Goal: Register for event/course

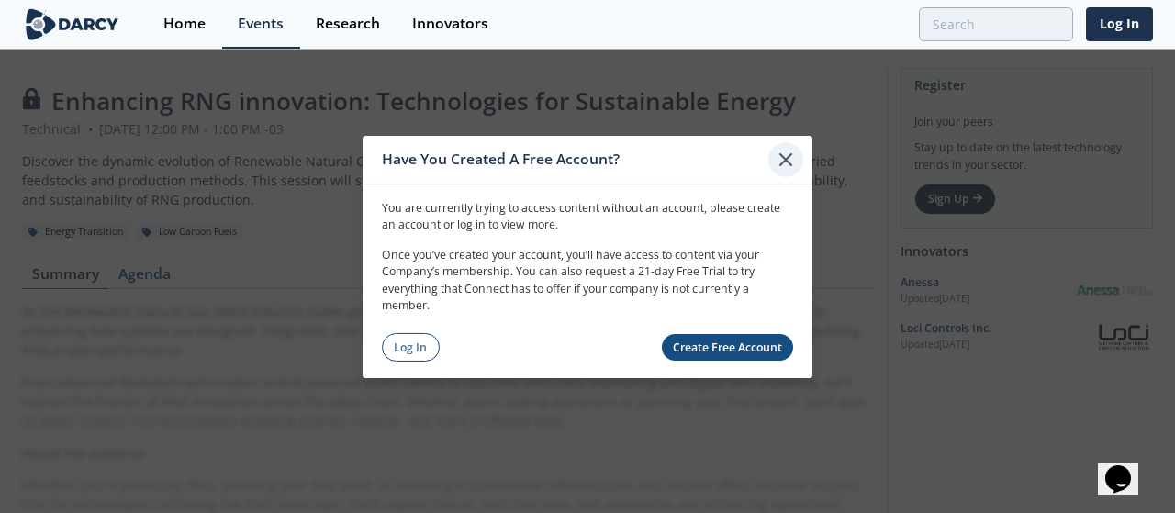
click at [788, 162] on icon at bounding box center [785, 158] width 11 height 11
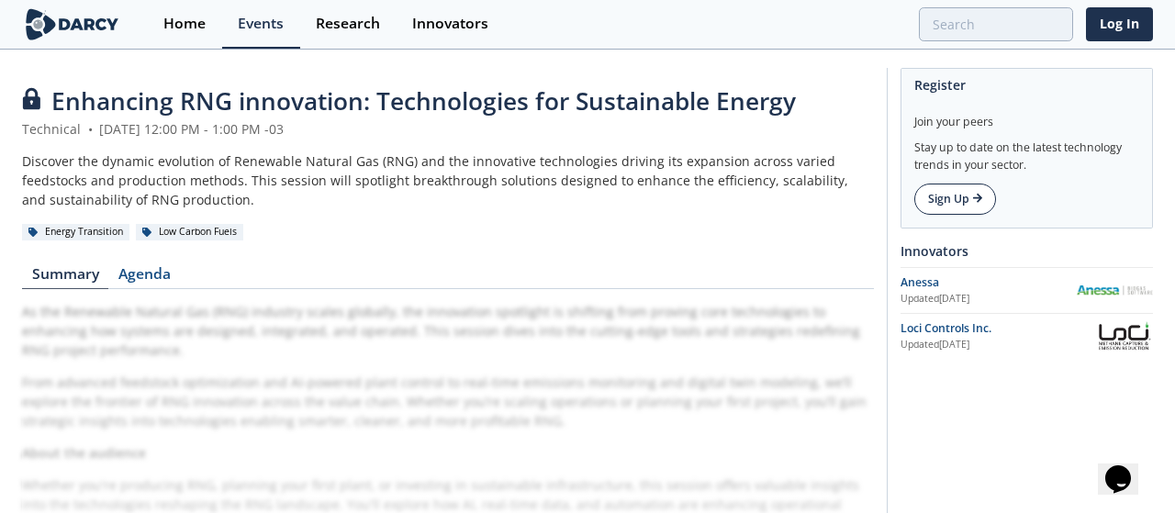
click at [944, 201] on link "Sign Up" at bounding box center [955, 199] width 82 height 31
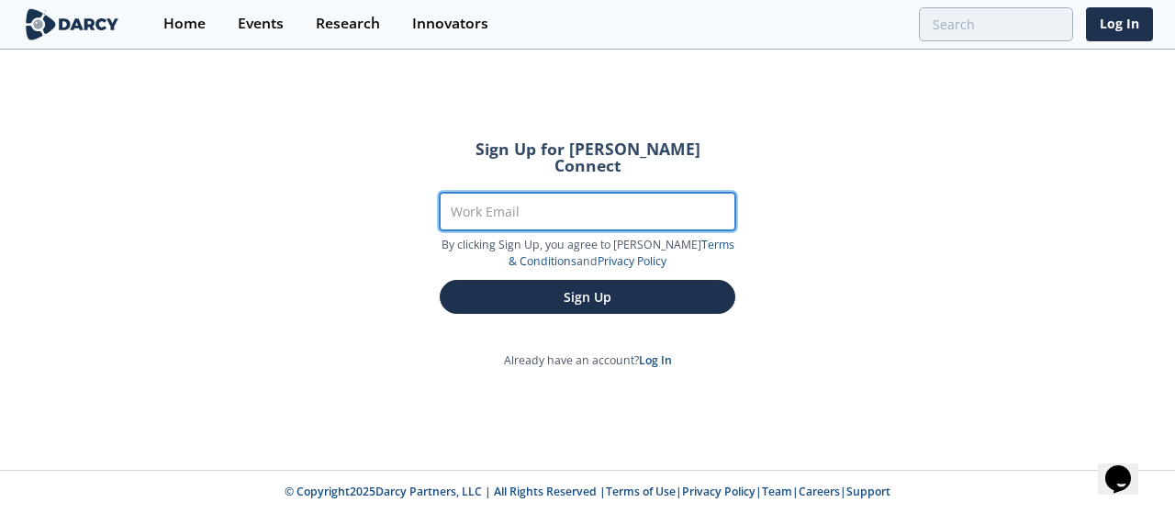
click at [571, 200] on input "Work Email" at bounding box center [588, 212] width 296 height 38
type input "[EMAIL_ADDRESS][DOMAIN_NAME]"
click at [440, 280] on button "Sign Up" at bounding box center [588, 297] width 296 height 34
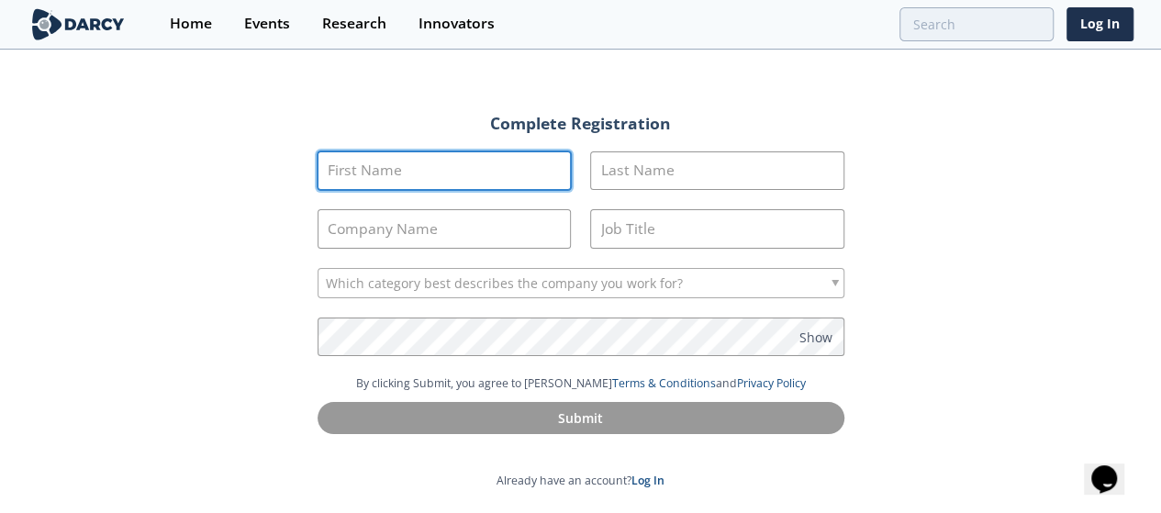
click at [505, 165] on input "First Name" at bounding box center [445, 170] width 254 height 39
type input "Macarena"
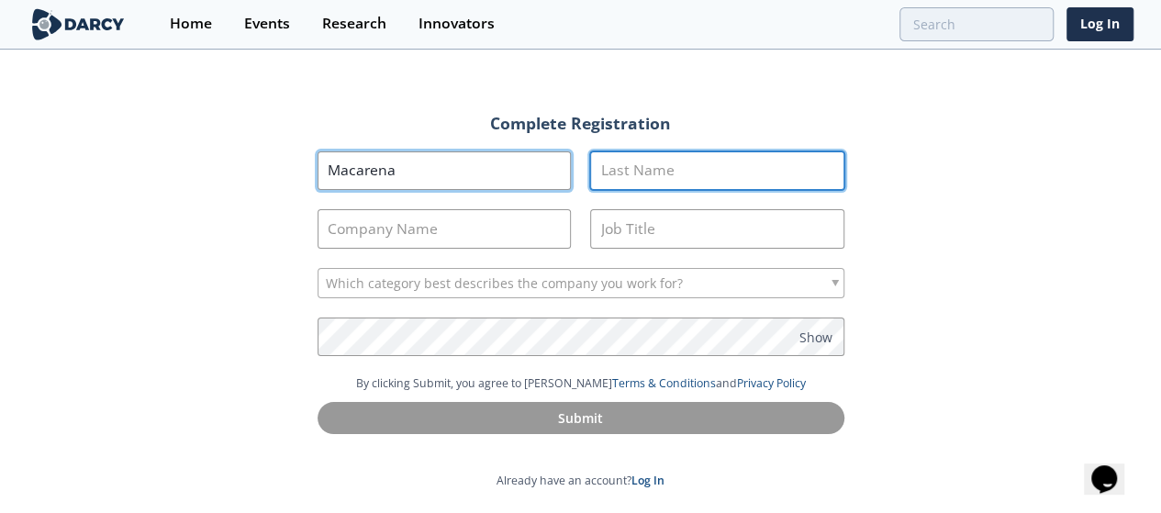
type input "Oksengendler"
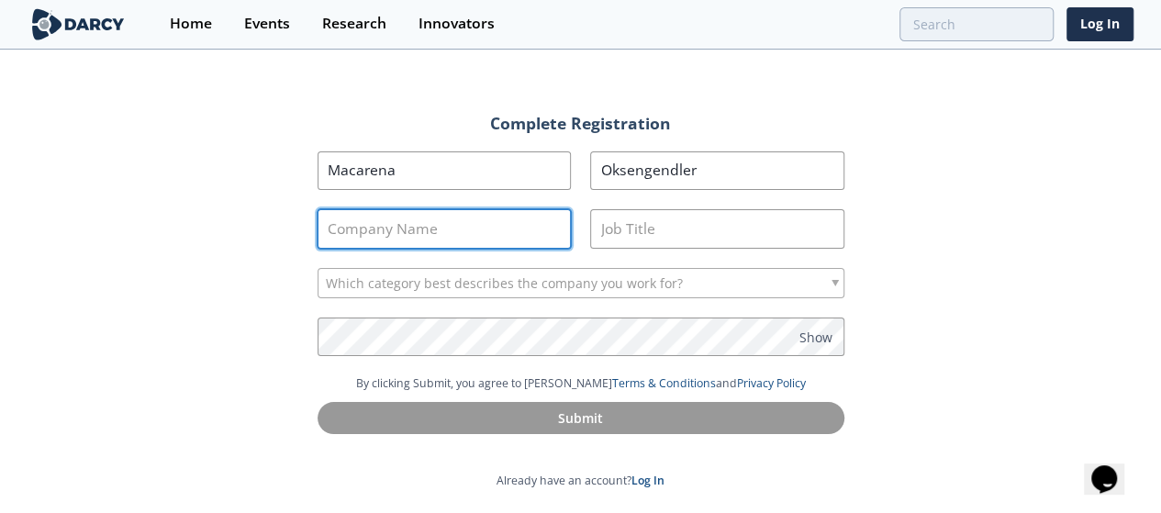
click at [461, 241] on input "Company Name" at bounding box center [445, 228] width 254 height 39
type input "Sacde"
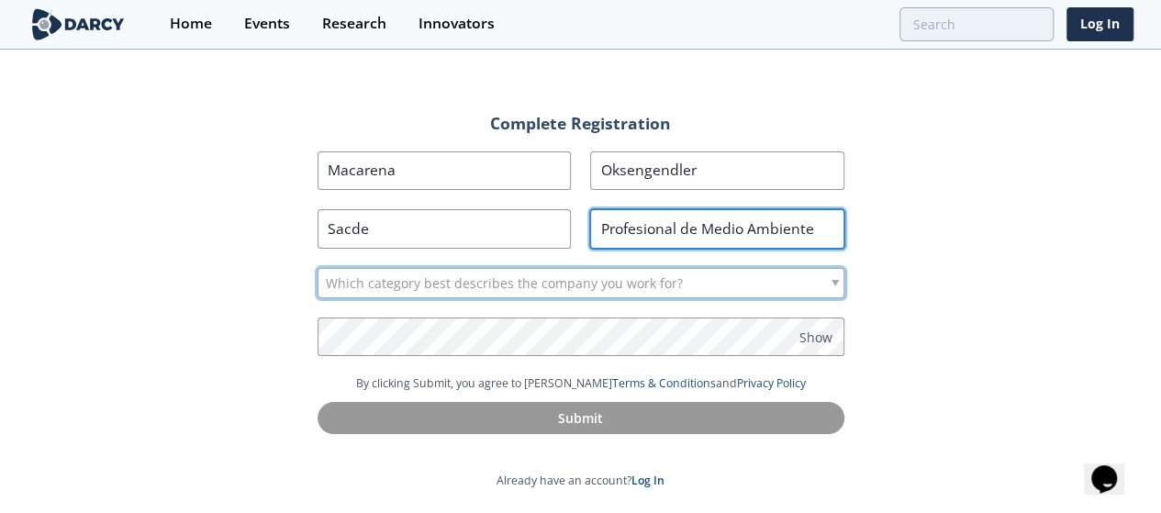
type input "Profesional de Medio Ambiente"
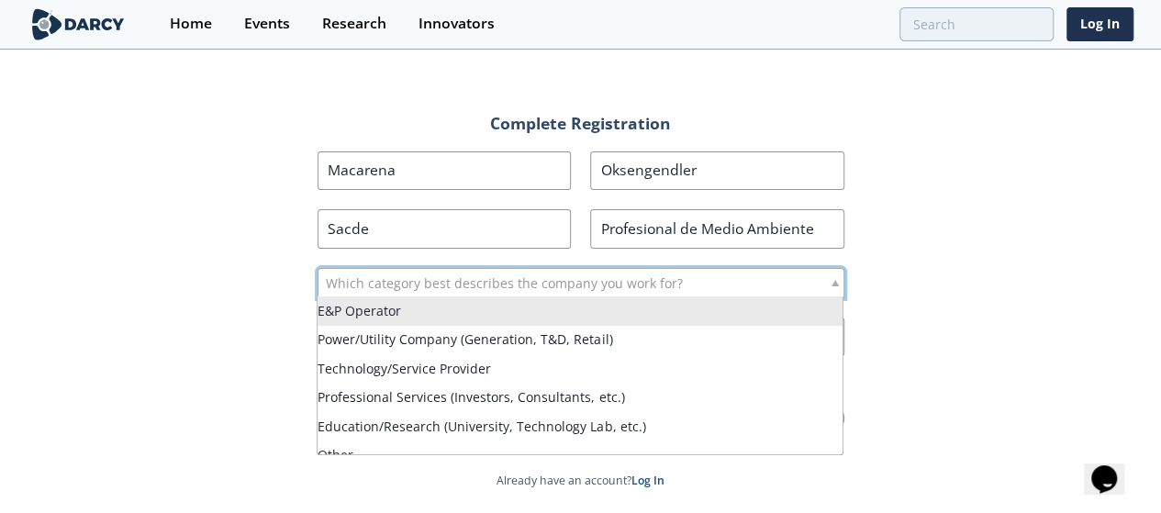
click at [531, 282] on span "Which category best describes the company you work for?" at bounding box center [504, 283] width 357 height 29
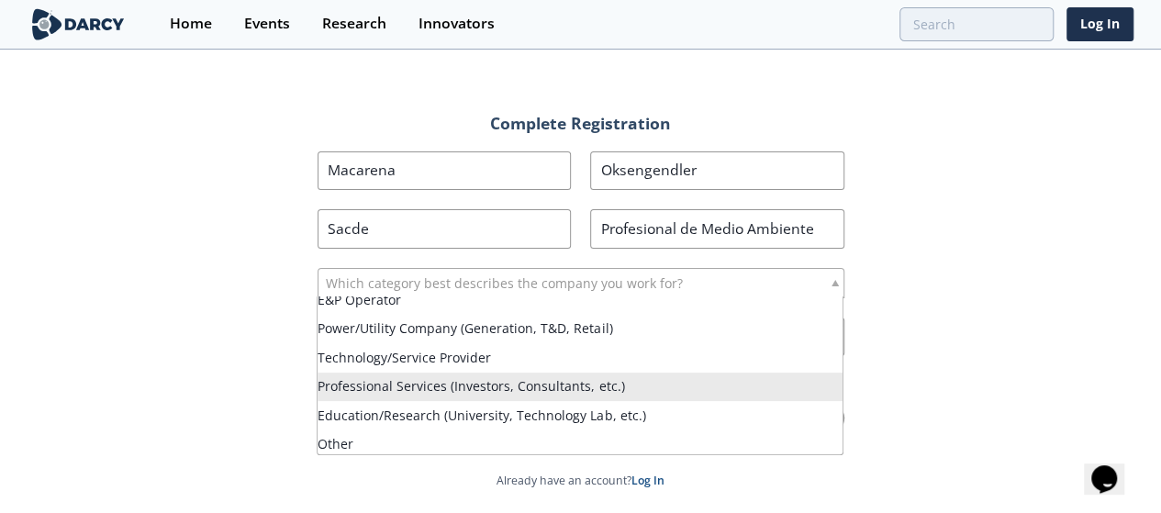
scroll to position [17, 0]
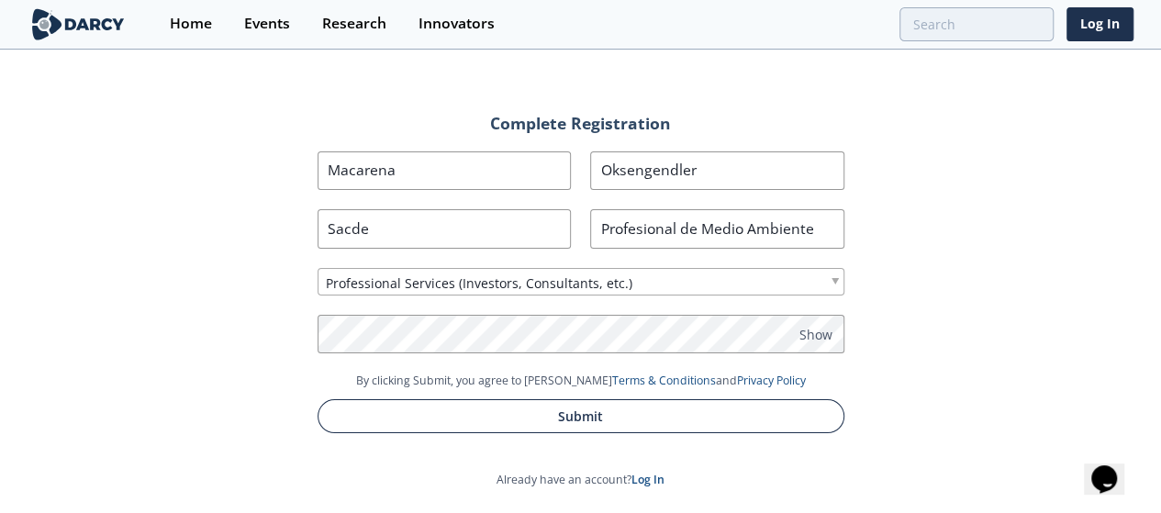
click at [642, 418] on button "Submit" at bounding box center [581, 416] width 527 height 34
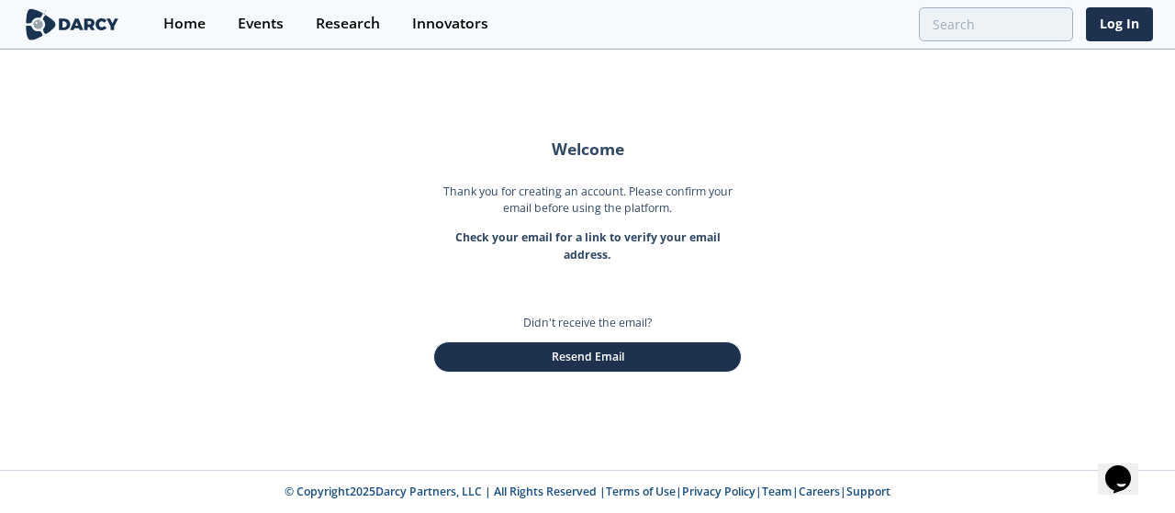
click at [575, 323] on p "Didn't receive the email?" at bounding box center [587, 323] width 129 height 17
click at [1102, 17] on link "Log In" at bounding box center [1119, 24] width 67 height 34
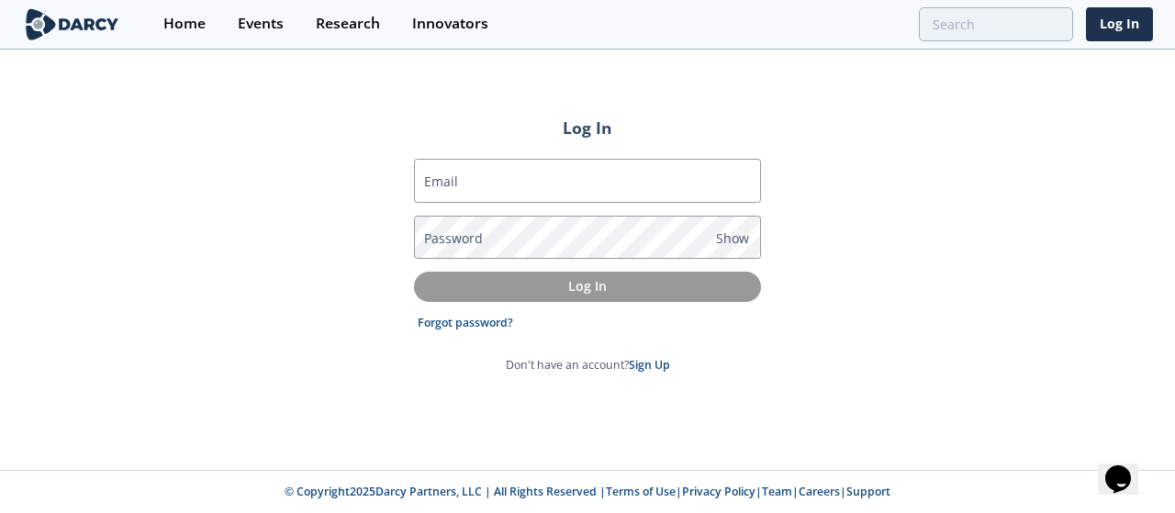
type input "[EMAIL_ADDRESS][DOMAIN_NAME]"
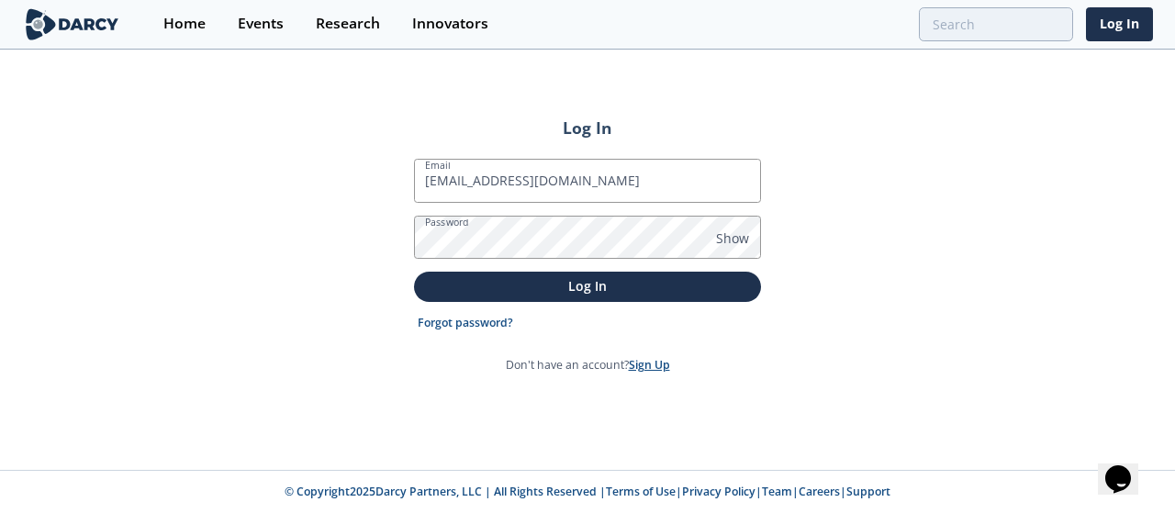
click at [651, 365] on link "Sign Up" at bounding box center [649, 365] width 41 height 16
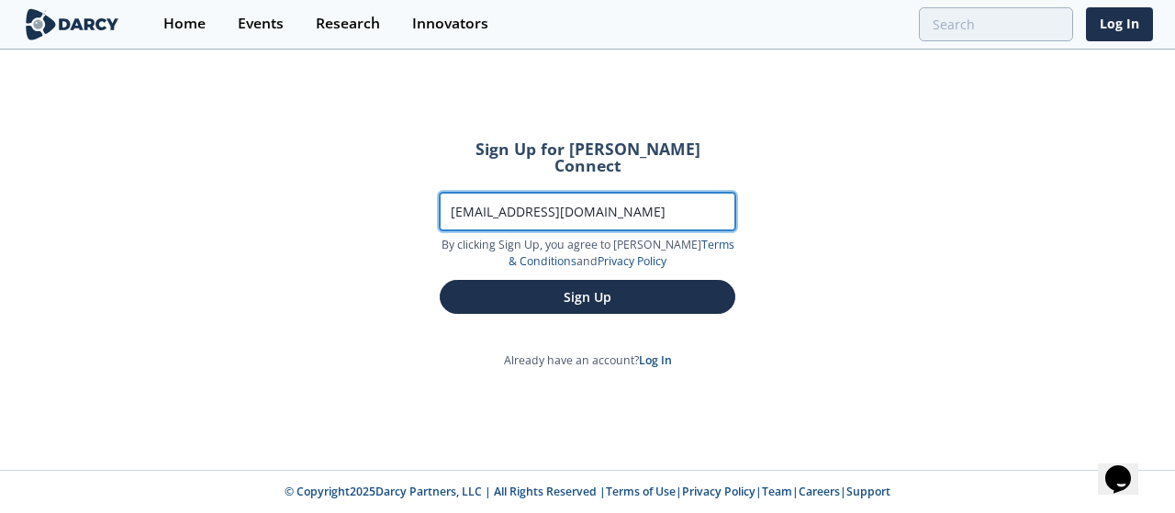
click at [617, 193] on input "[EMAIL_ADDRESS][DOMAIN_NAME]" at bounding box center [588, 212] width 296 height 38
type input "[EMAIL_ADDRESS][DOMAIN_NAME]"
click at [440, 280] on button "Sign Up" at bounding box center [588, 297] width 296 height 34
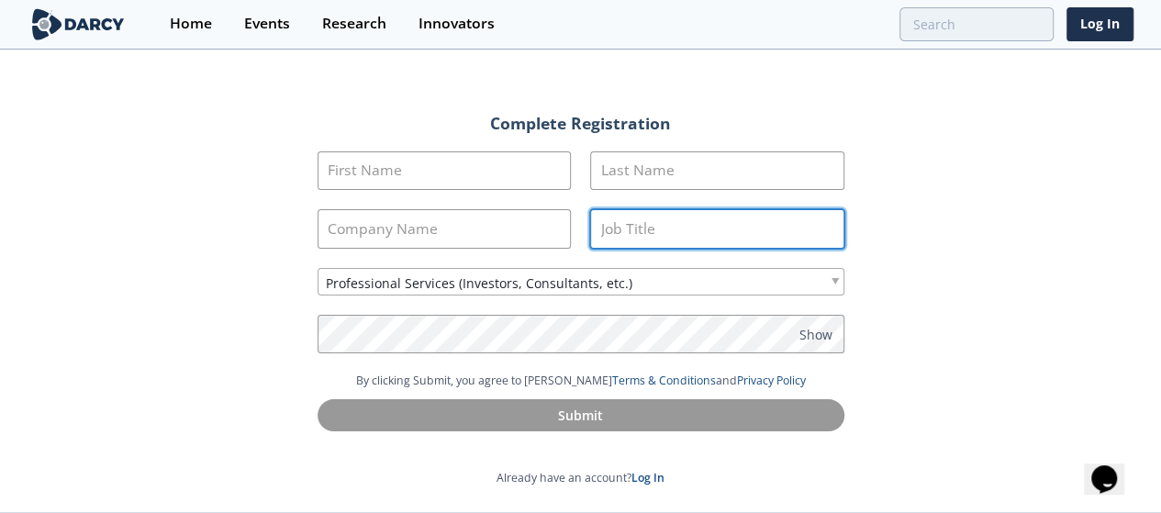
type input "[EMAIL_ADDRESS][DOMAIN_NAME]"
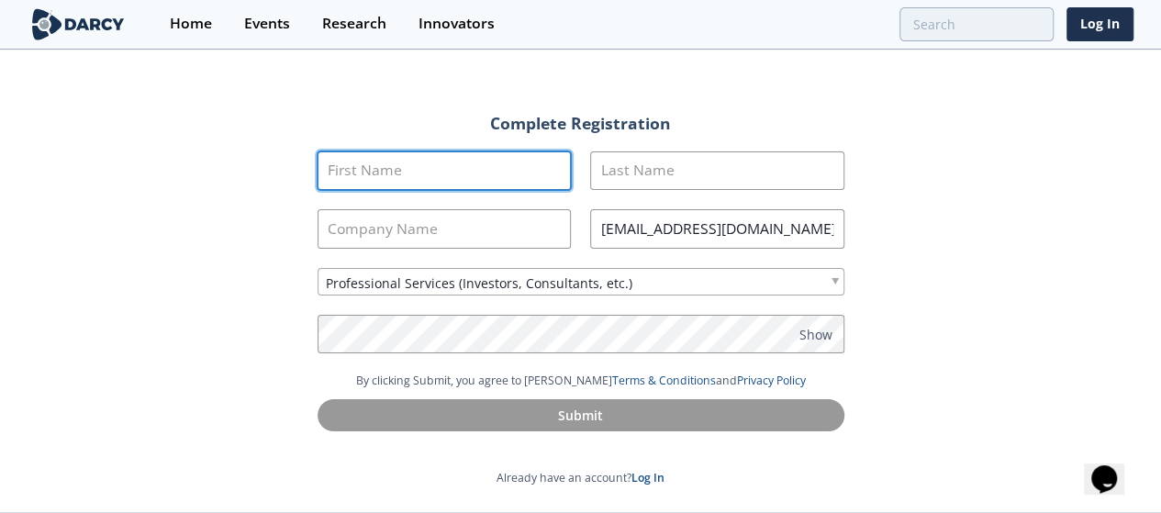
drag, startPoint x: 466, startPoint y: 168, endPoint x: 477, endPoint y: 172, distance: 11.6
click at [466, 168] on input "First Name" at bounding box center [445, 170] width 254 height 39
type input "Macarena"
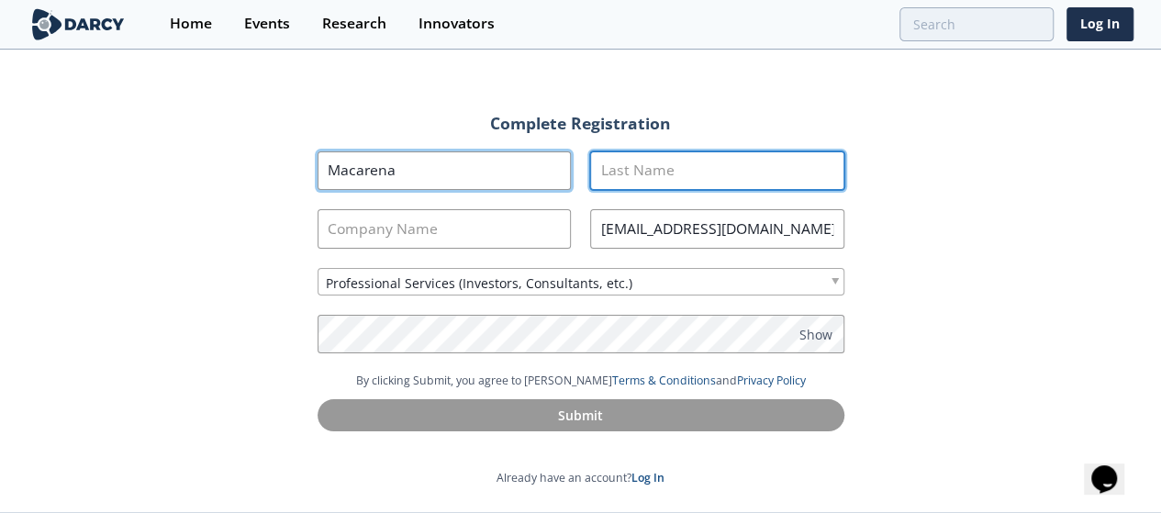
type input "Oksengendler"
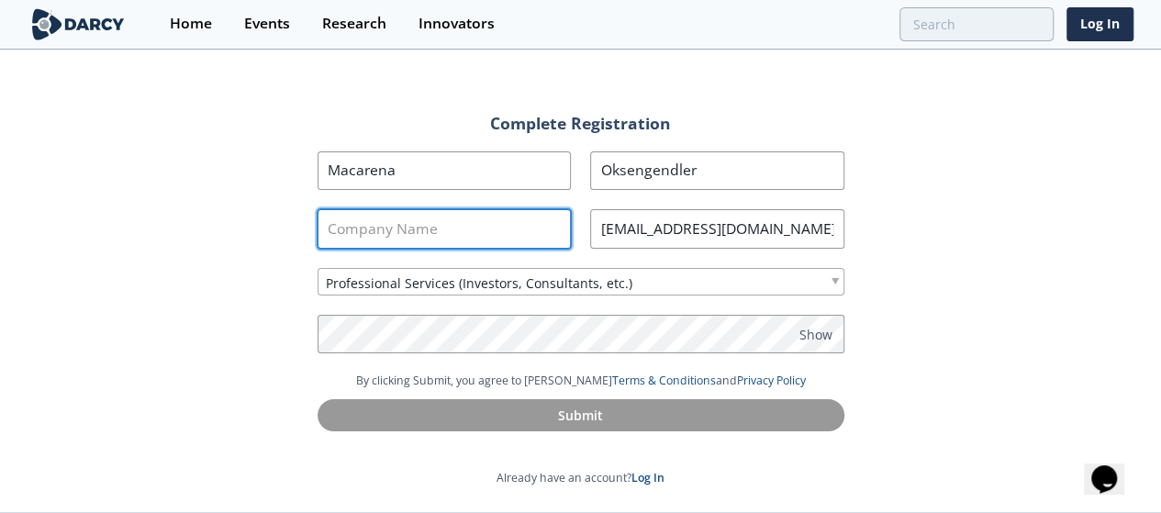
click at [488, 238] on input "Company Name" at bounding box center [445, 228] width 254 height 39
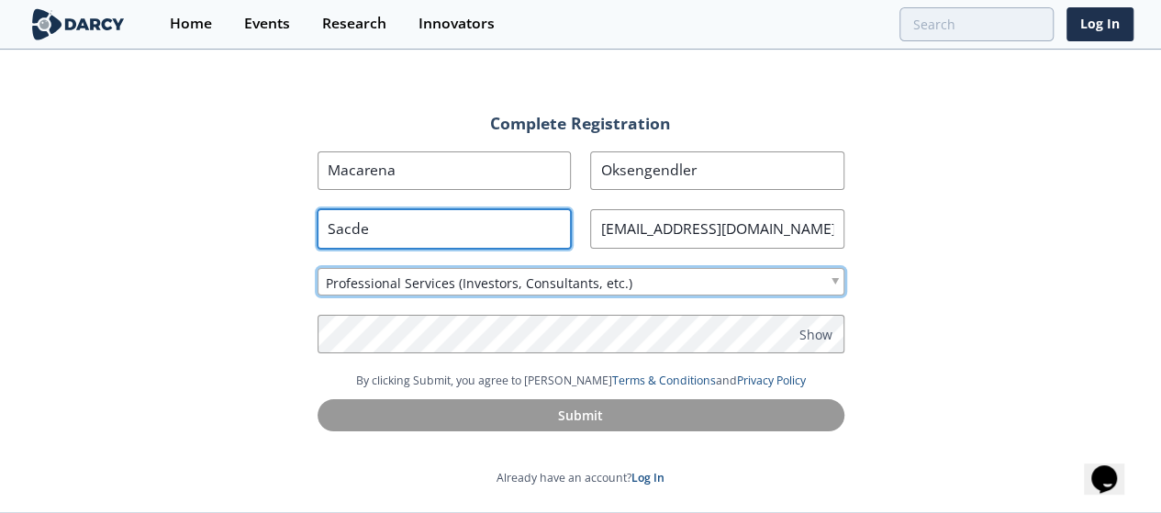
type input "Sacde"
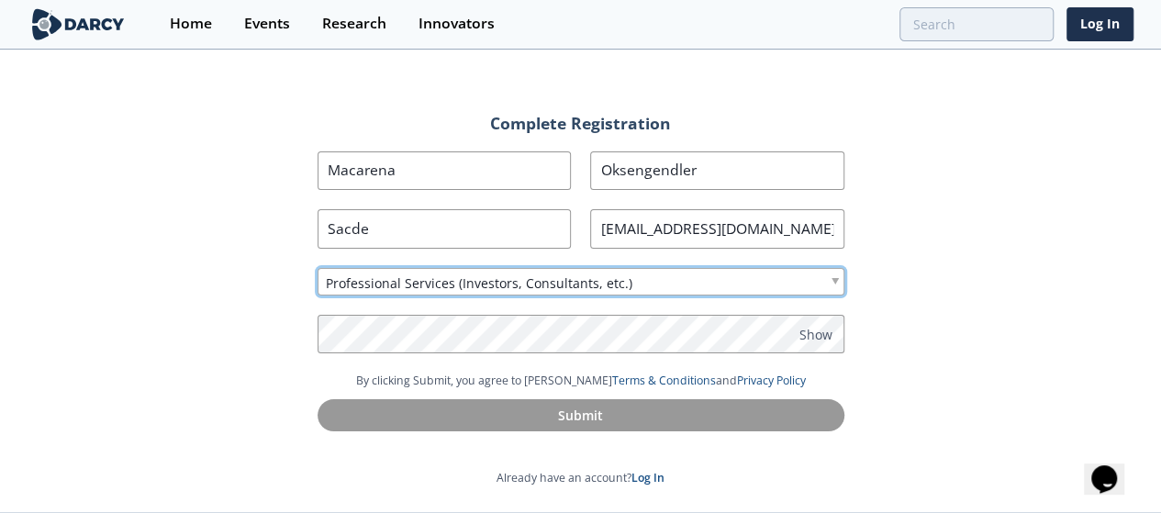
drag, startPoint x: 586, startPoint y: 275, endPoint x: 623, endPoint y: 291, distance: 41.1
click at [586, 275] on span "Professional Services (Investors, Consultants, etc.)" at bounding box center [479, 283] width 307 height 19
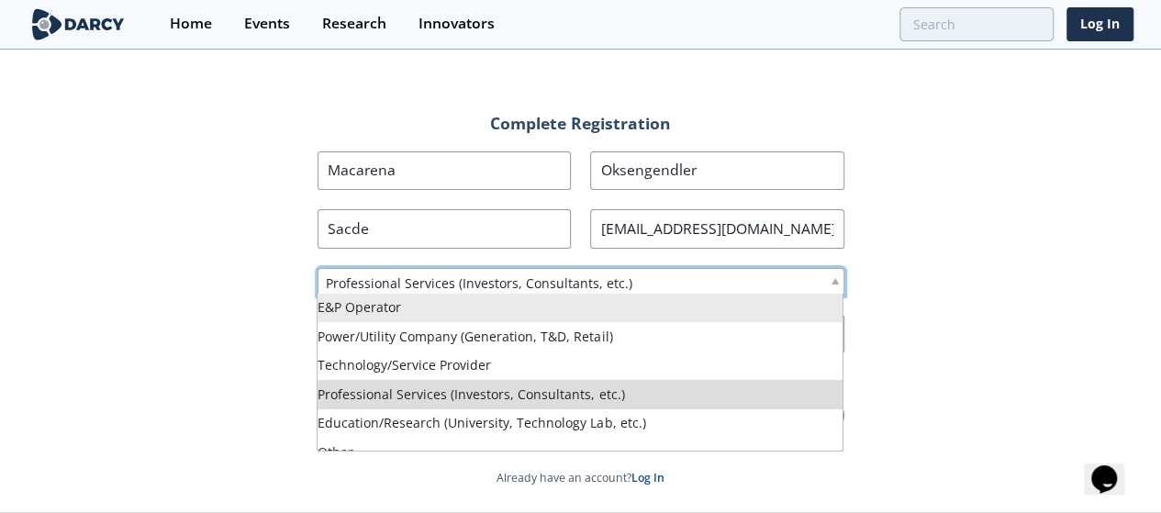
click at [648, 284] on div "Professional Services (Investors, Consultants, etc.)" at bounding box center [581, 282] width 527 height 28
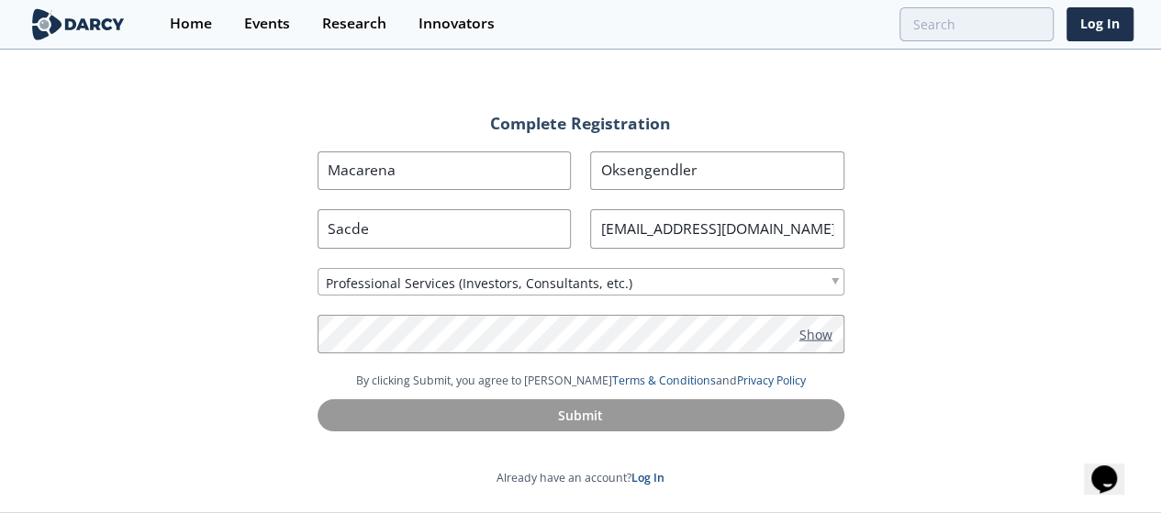
click at [825, 330] on span "Show" at bounding box center [816, 333] width 33 height 19
click at [698, 355] on section "First Name [GEOGRAPHIC_DATA] Last Name Oksengendler Company Name Sacde Job Titl…" at bounding box center [581, 261] width 527 height 221
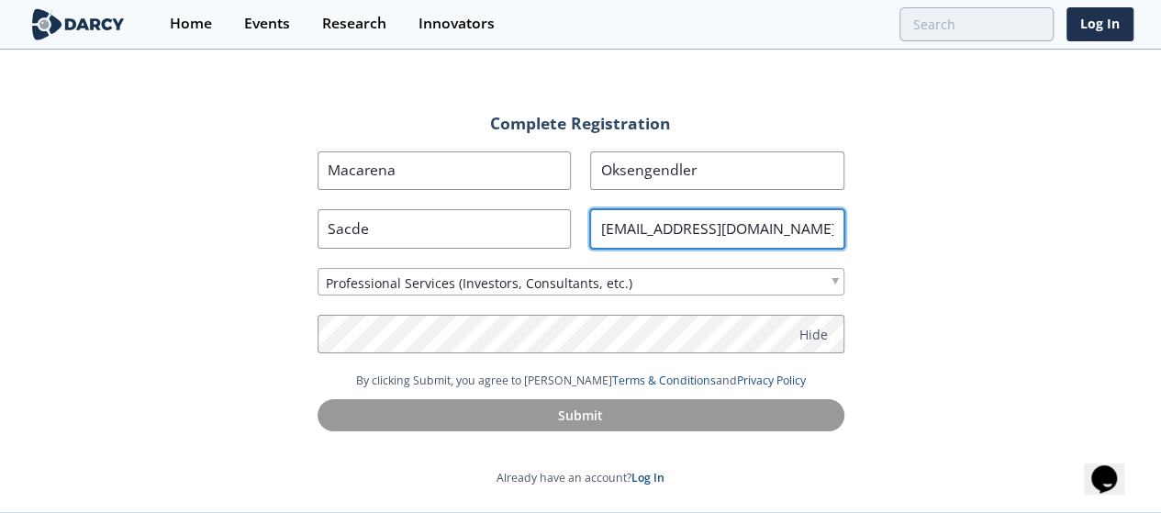
click at [786, 223] on input "[EMAIL_ADDRESS][DOMAIN_NAME]" at bounding box center [717, 228] width 254 height 39
type input "[EMAIL_ADDRESS][DOMAIN_NAME]"
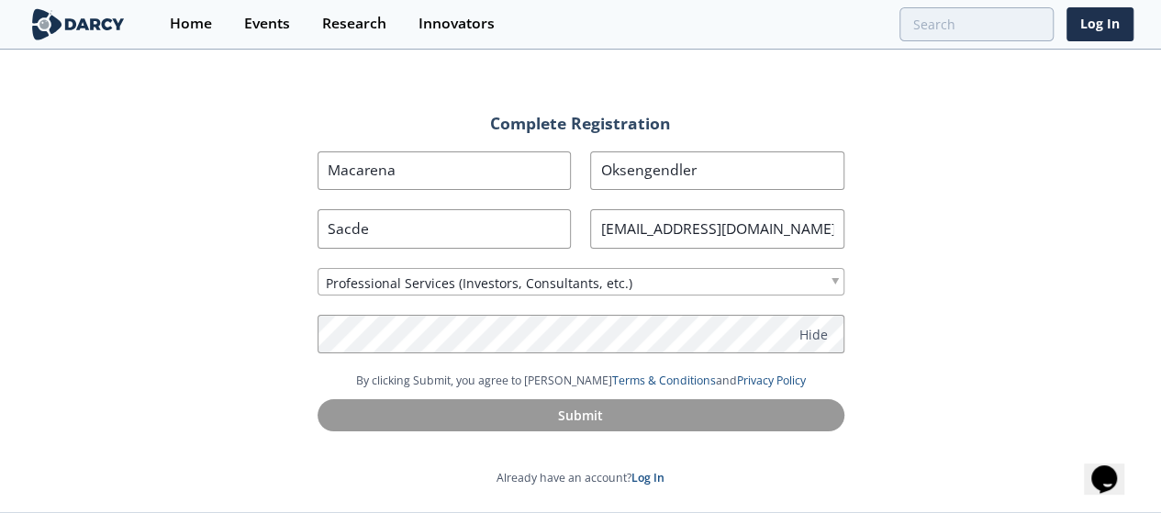
click at [903, 263] on div "Complete Registration First Name [GEOGRAPHIC_DATA] Last Name Oksengendler Compa…" at bounding box center [580, 281] width 1161 height 461
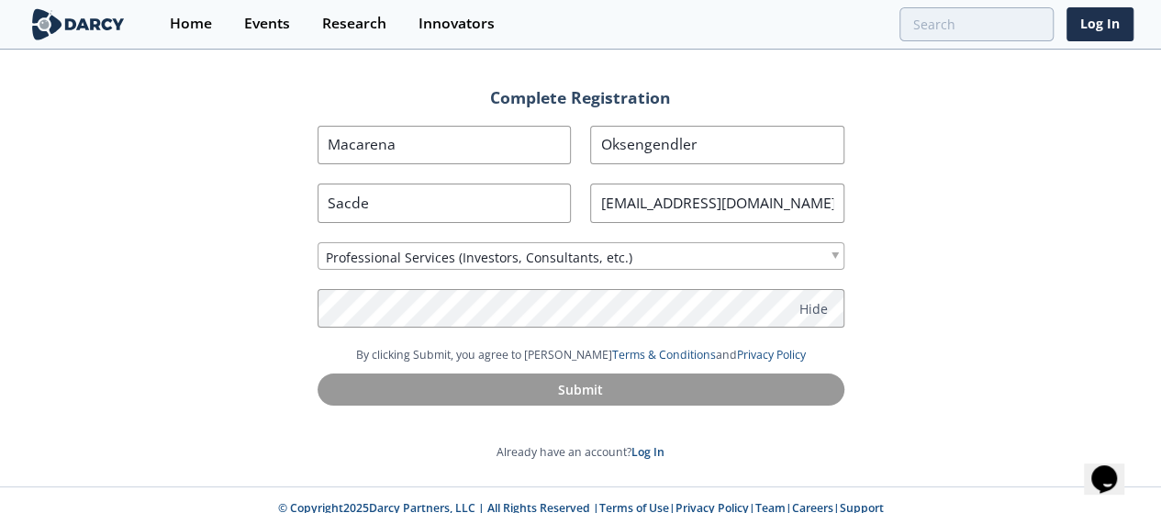
scroll to position [40, 0]
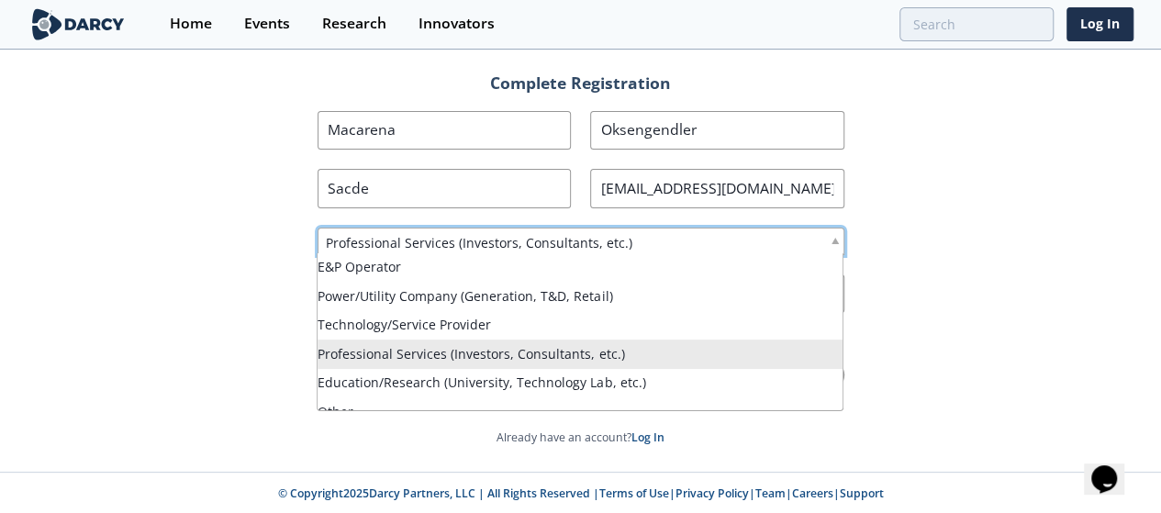
click at [494, 236] on span "Professional Services (Investors, Consultants, etc.)" at bounding box center [479, 242] width 307 height 19
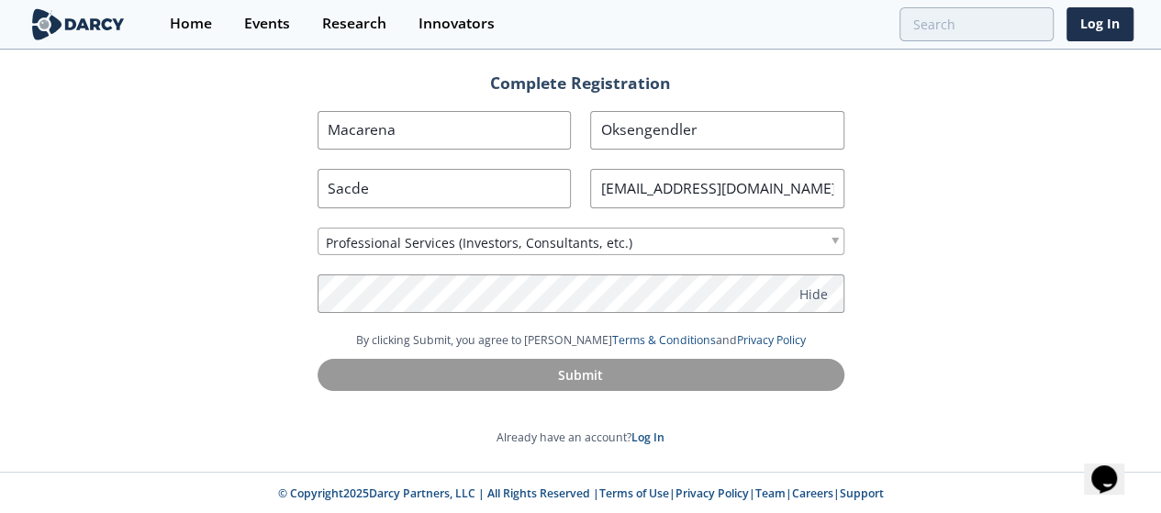
click at [388, 425] on section "Complete Registration First Name [GEOGRAPHIC_DATA] Last Name Oksengendler Compa…" at bounding box center [581, 260] width 540 height 371
click at [860, 390] on div "Complete Registration First Name [GEOGRAPHIC_DATA] Last Name Oksengendler Compa…" at bounding box center [580, 241] width 1161 height 461
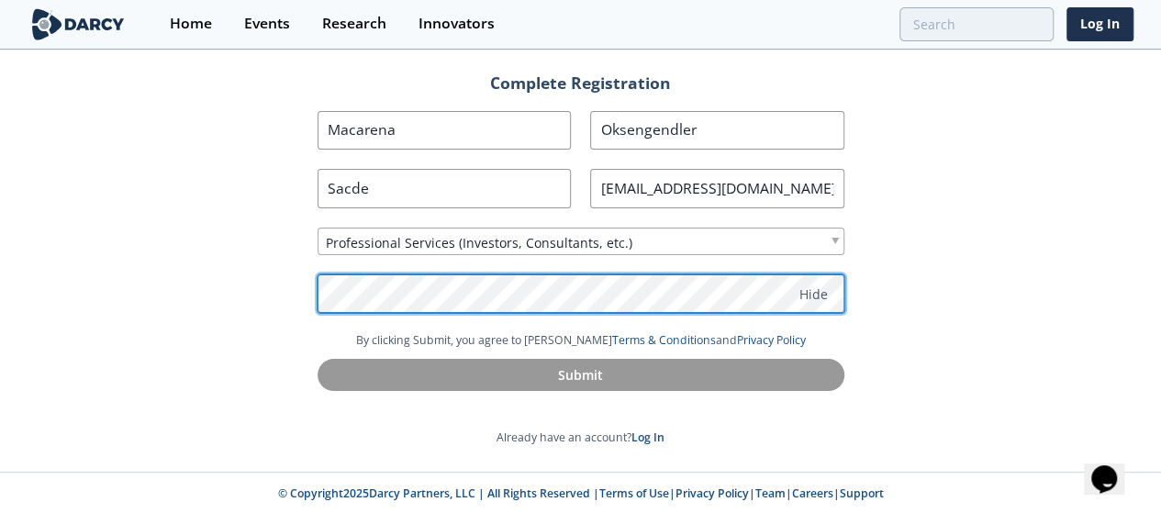
click at [36, 286] on div "Complete Registration First Name [GEOGRAPHIC_DATA] Last Name Oksengendler Compa…" at bounding box center [580, 241] width 1161 height 461
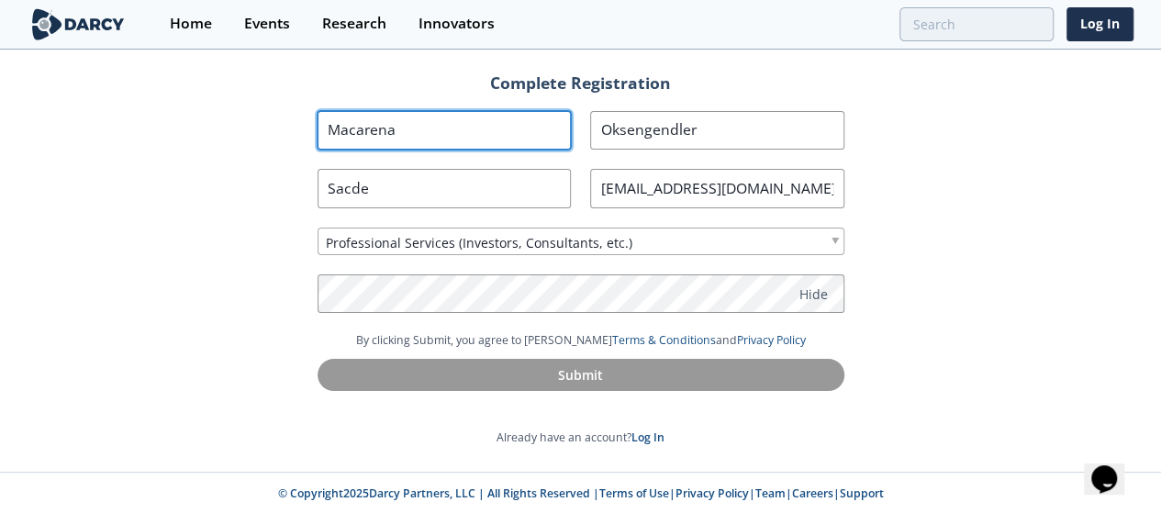
drag, startPoint x: 481, startPoint y: 120, endPoint x: 504, endPoint y: 120, distance: 23.0
click at [481, 120] on input "Macarena" at bounding box center [445, 130] width 254 height 39
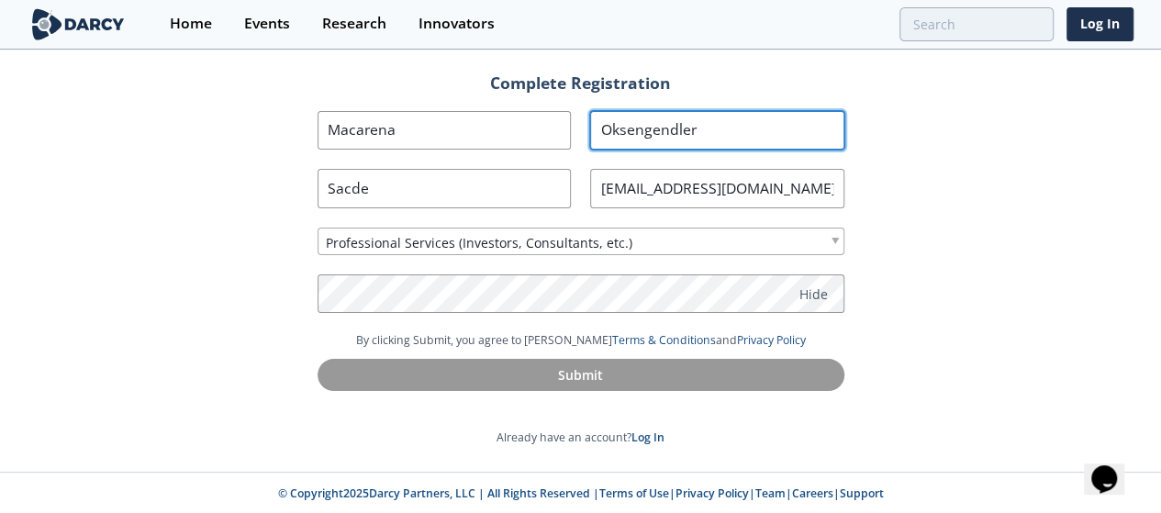
click at [724, 126] on input "Oksengendler" at bounding box center [717, 130] width 254 height 39
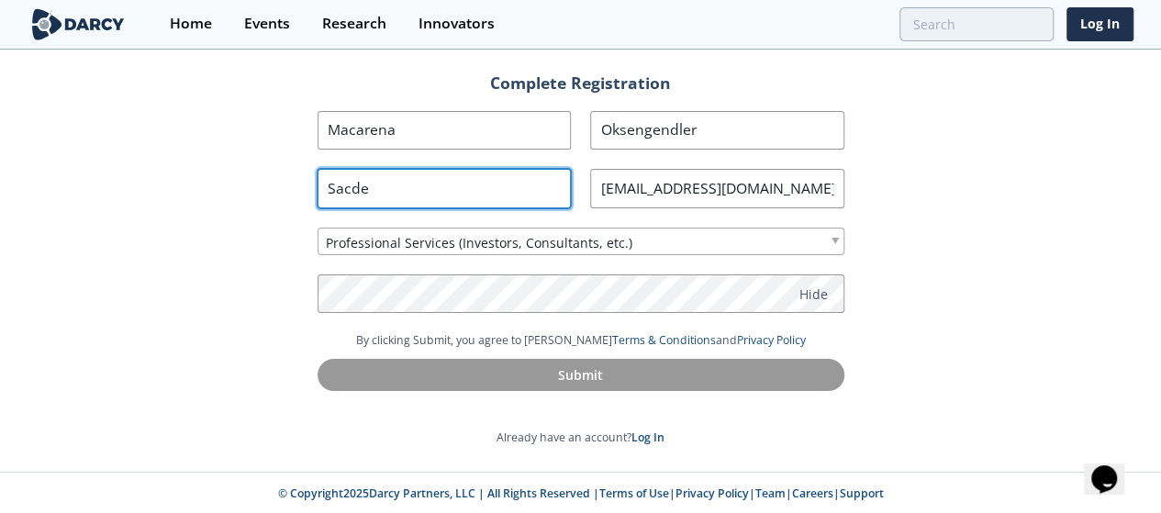
click at [524, 175] on input "Sacde" at bounding box center [445, 188] width 254 height 39
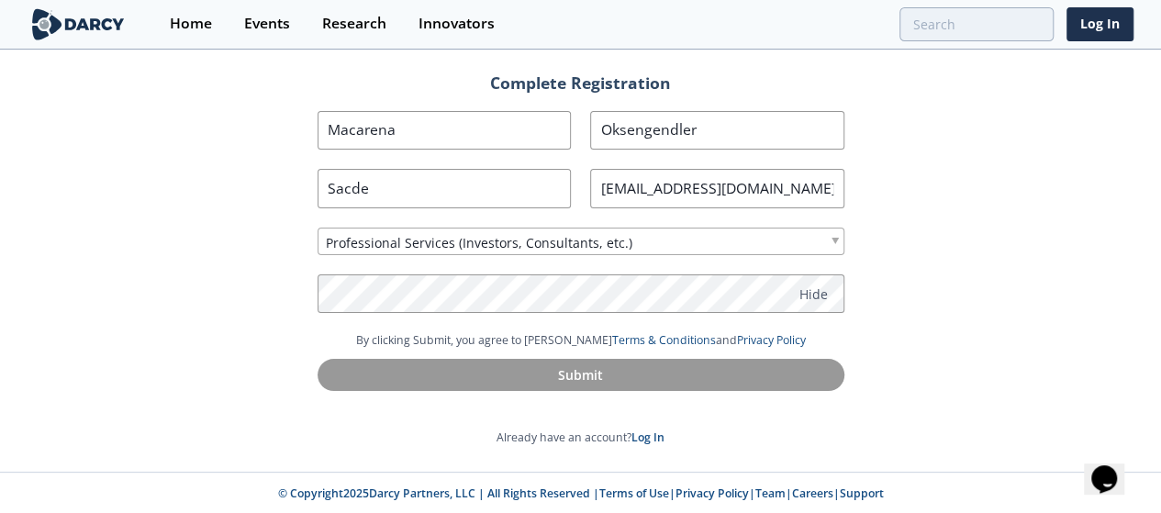
click at [1060, 388] on div "Complete Registration First Name [GEOGRAPHIC_DATA] Last Name Oksengendler Compa…" at bounding box center [580, 241] width 1161 height 461
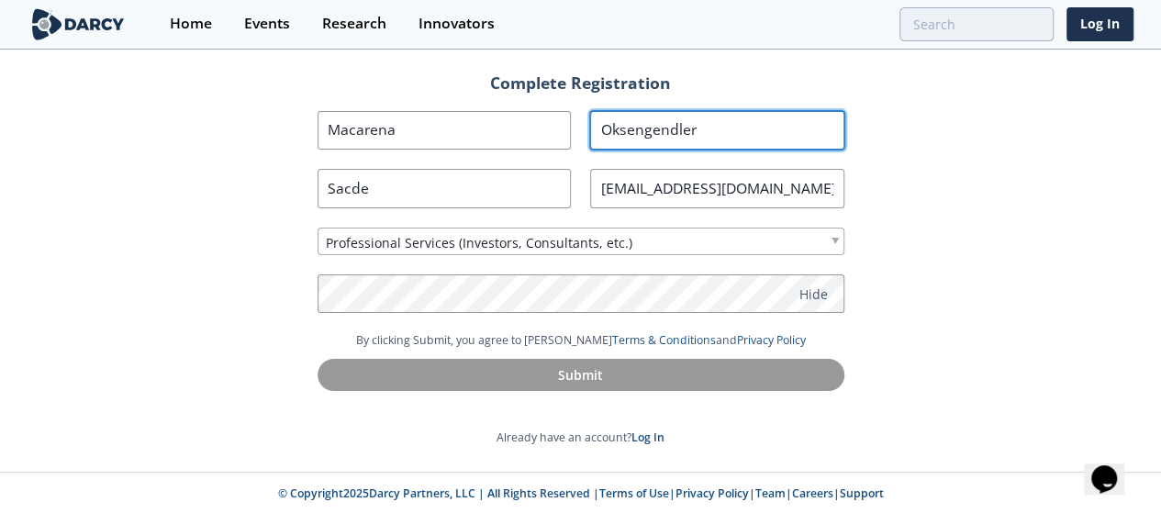
drag, startPoint x: 728, startPoint y: 134, endPoint x: 258, endPoint y: 119, distance: 470.3
click at [259, 118] on div "Complete Registration First Name [GEOGRAPHIC_DATA] Last Name Oksengendler Compa…" at bounding box center [580, 241] width 1161 height 461
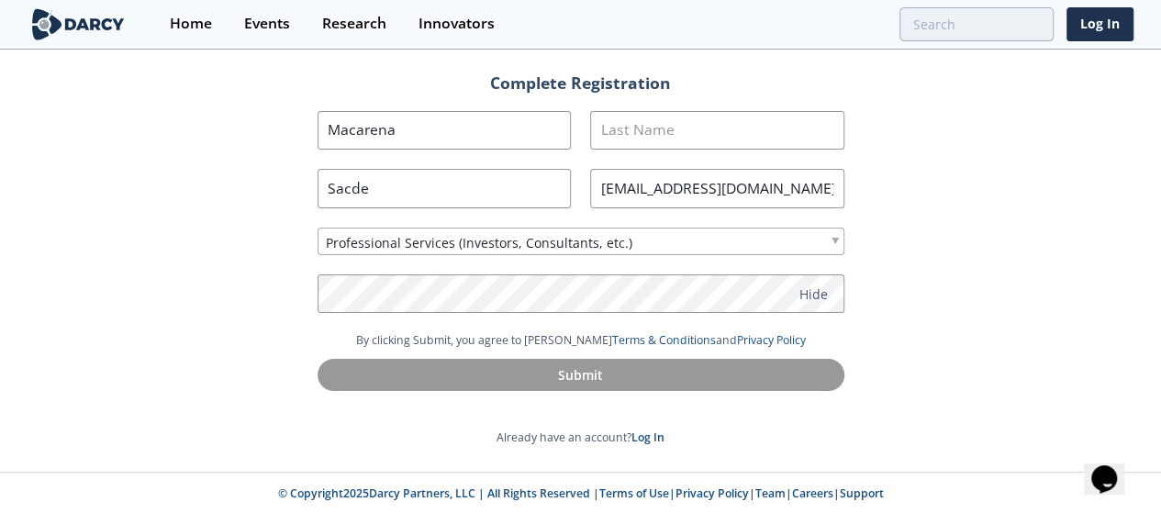
click at [93, 17] on img at bounding box center [78, 24] width 100 height 32
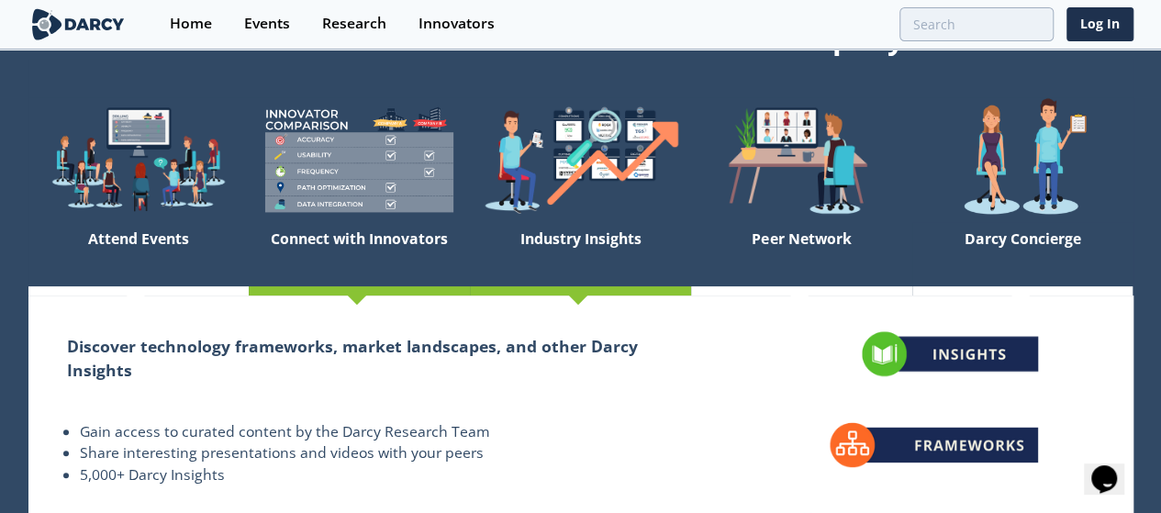
scroll to position [92, 0]
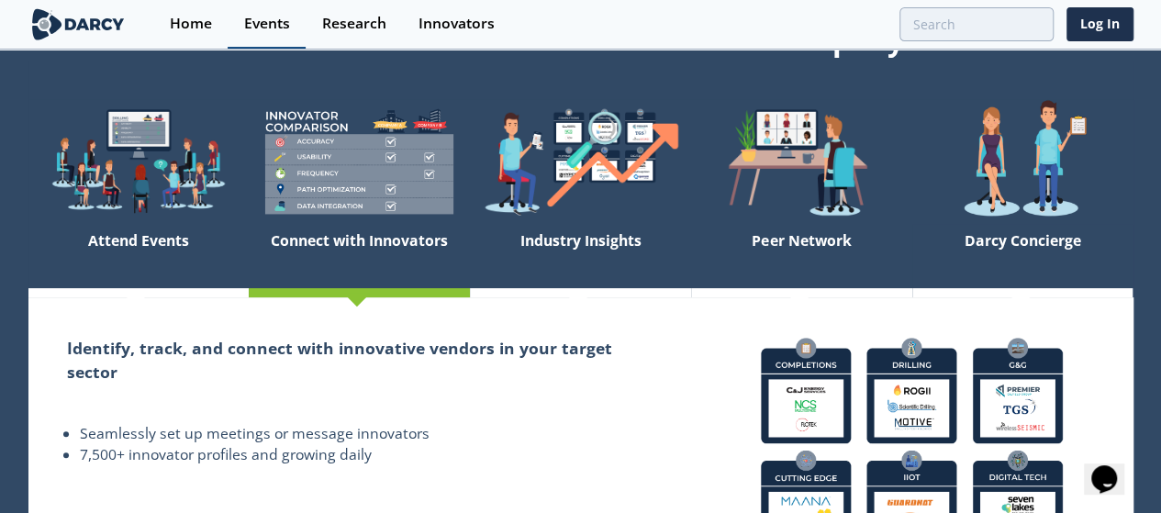
click at [263, 28] on div "Events" at bounding box center [267, 24] width 46 height 15
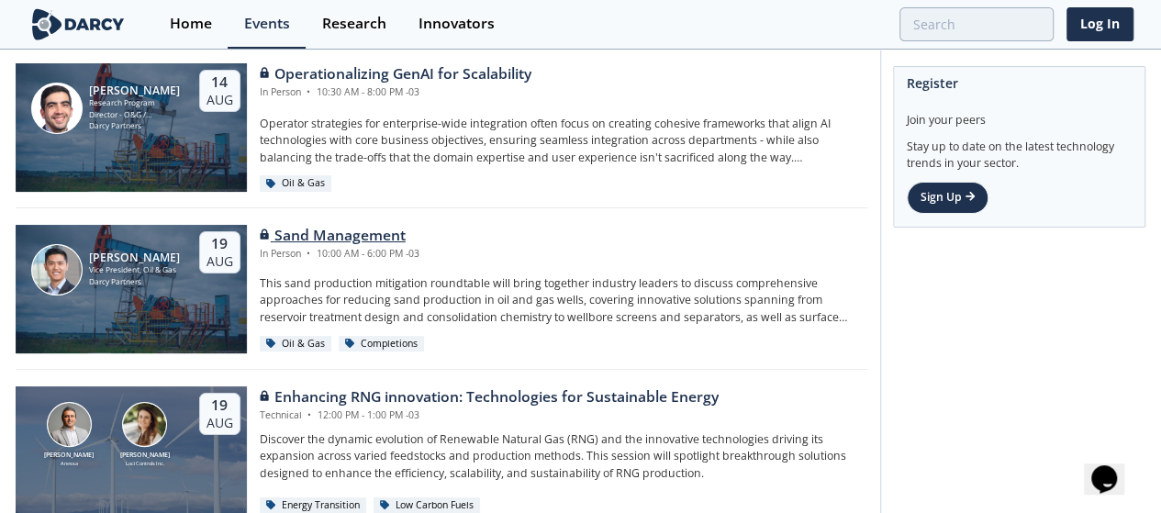
scroll to position [92, 0]
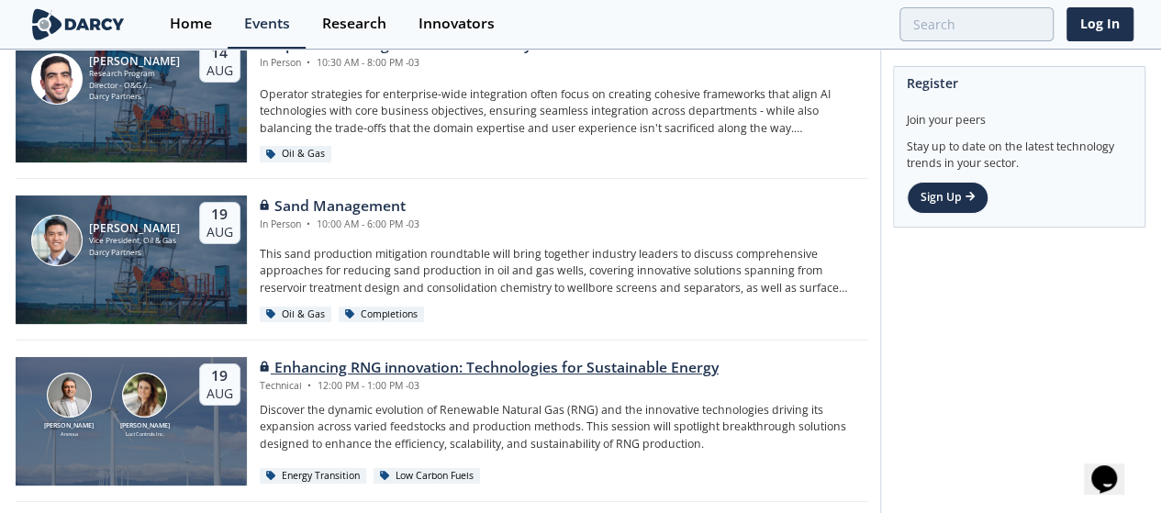
click at [505, 375] on div "Enhancing RNG innovation: Technologies for Sustainable Energy" at bounding box center [489, 368] width 459 height 22
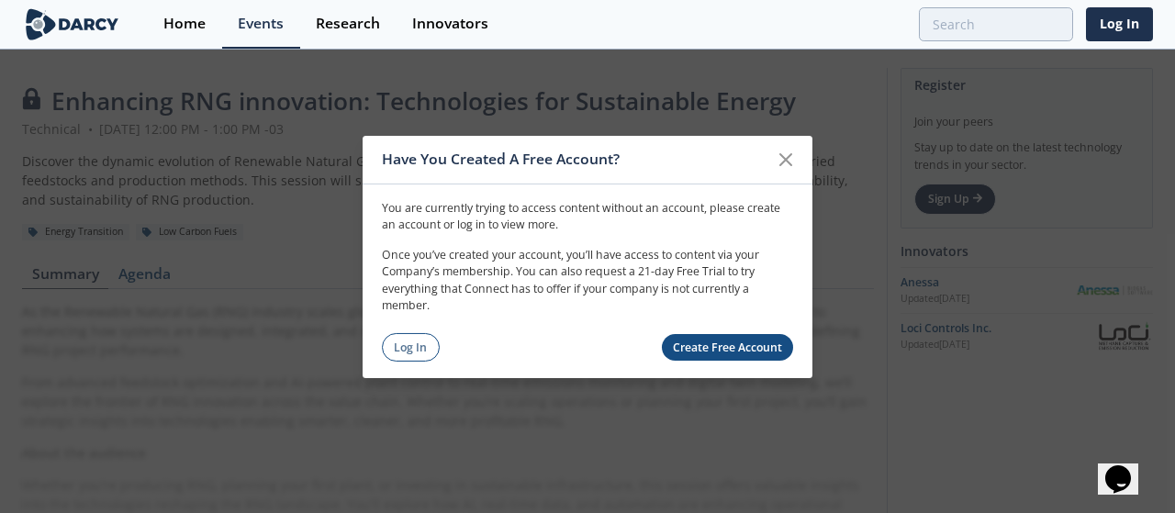
click at [760, 350] on link "Create Free Account" at bounding box center [728, 347] width 132 height 27
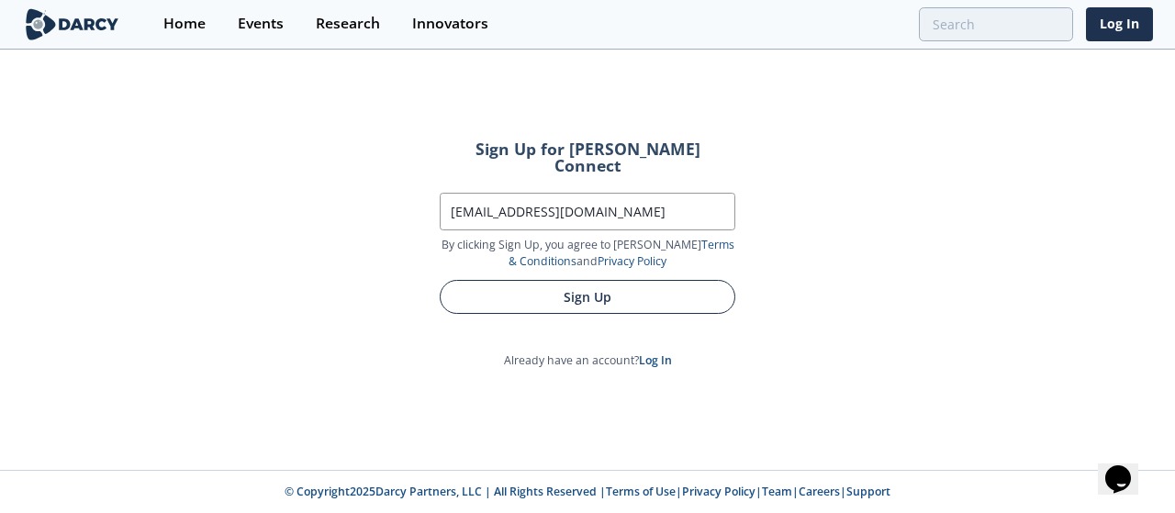
click at [658, 281] on button "Sign Up" at bounding box center [588, 297] width 296 height 34
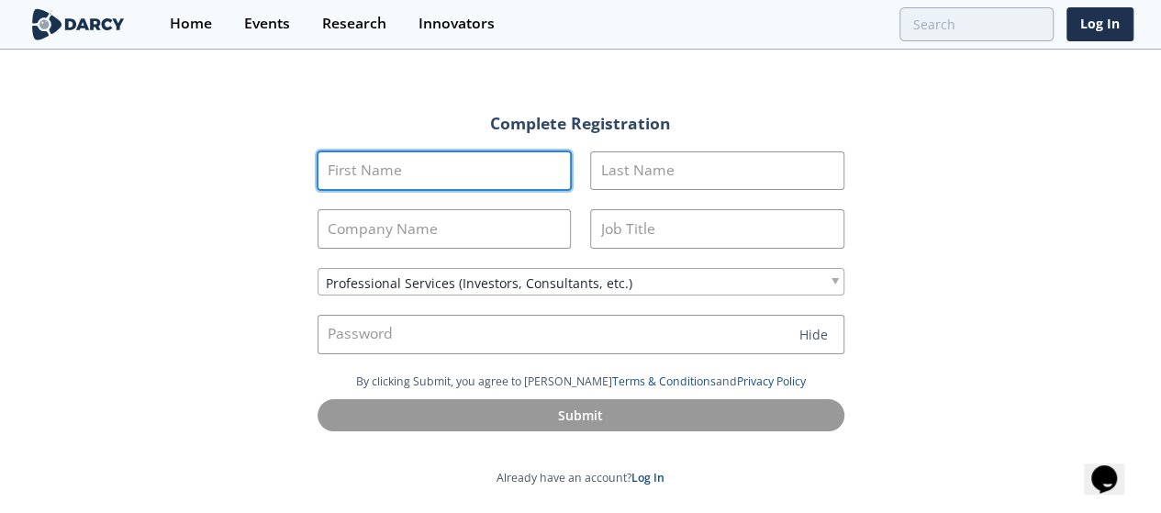
click at [501, 161] on input "First Name" at bounding box center [445, 170] width 254 height 39
type input "Macarena"
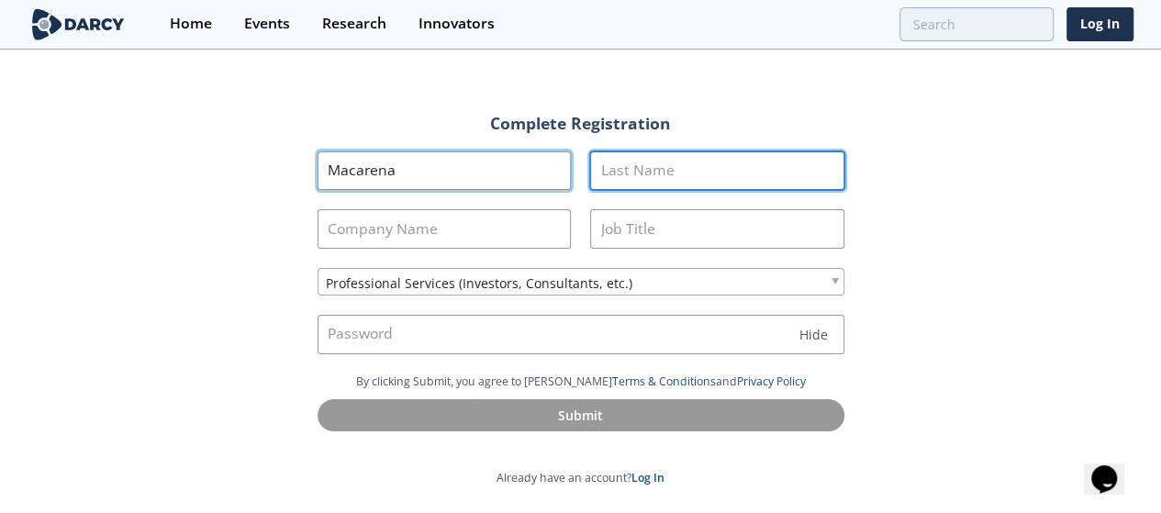
type input "Oksengendler"
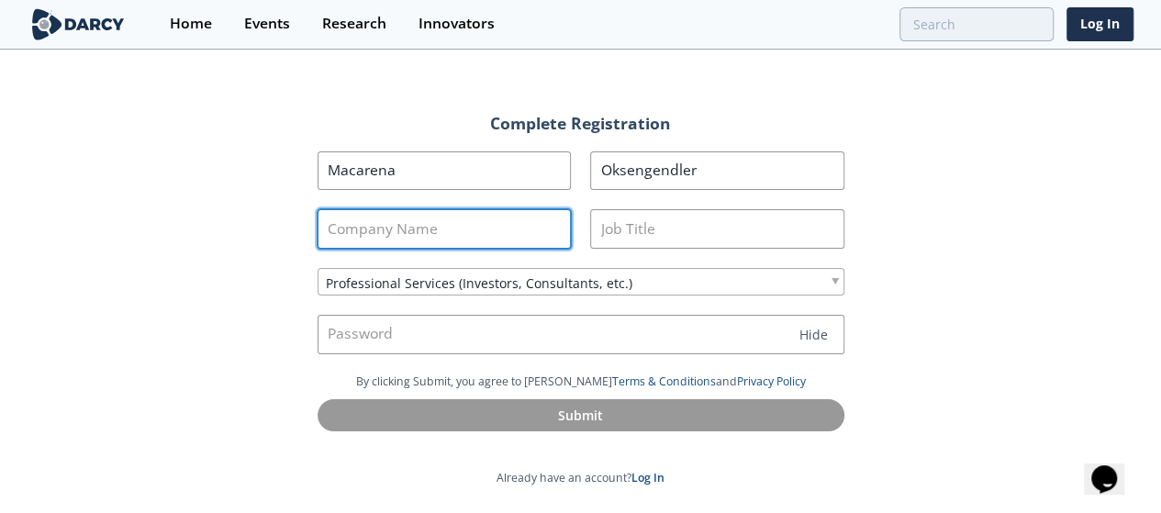
click at [533, 236] on input "Company Name" at bounding box center [445, 228] width 254 height 39
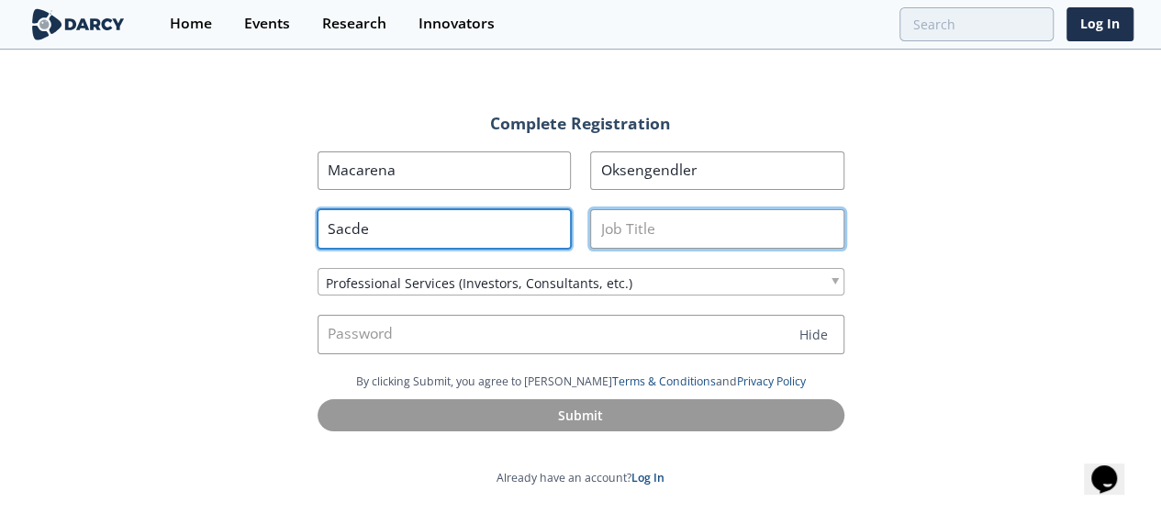
type input "Sacde"
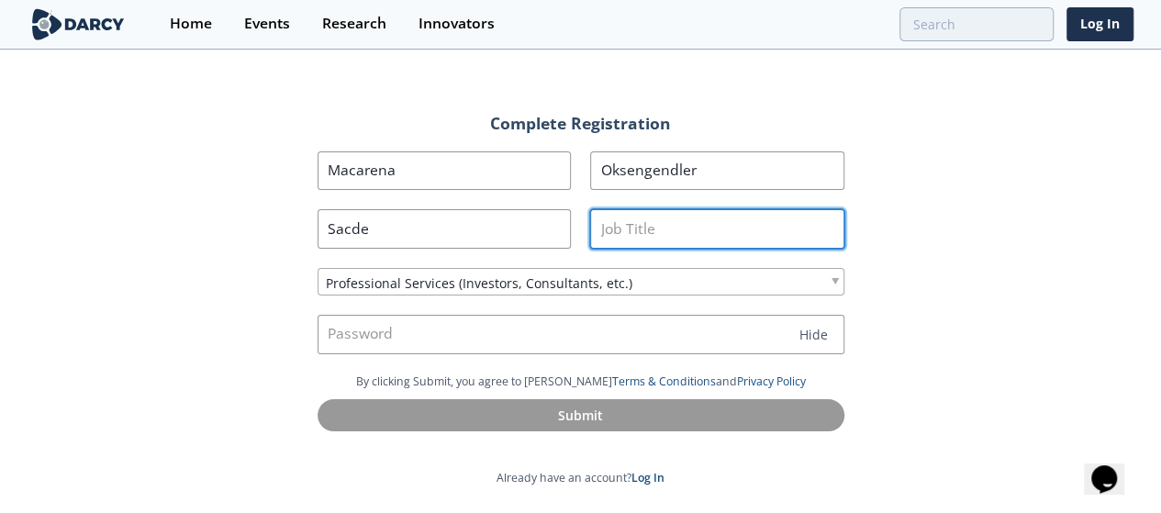
click at [670, 214] on input "Job Title" at bounding box center [717, 228] width 254 height 39
click at [679, 223] on input "Job Title" at bounding box center [717, 228] width 254 height 39
type input "Profesional de medio ambiente"
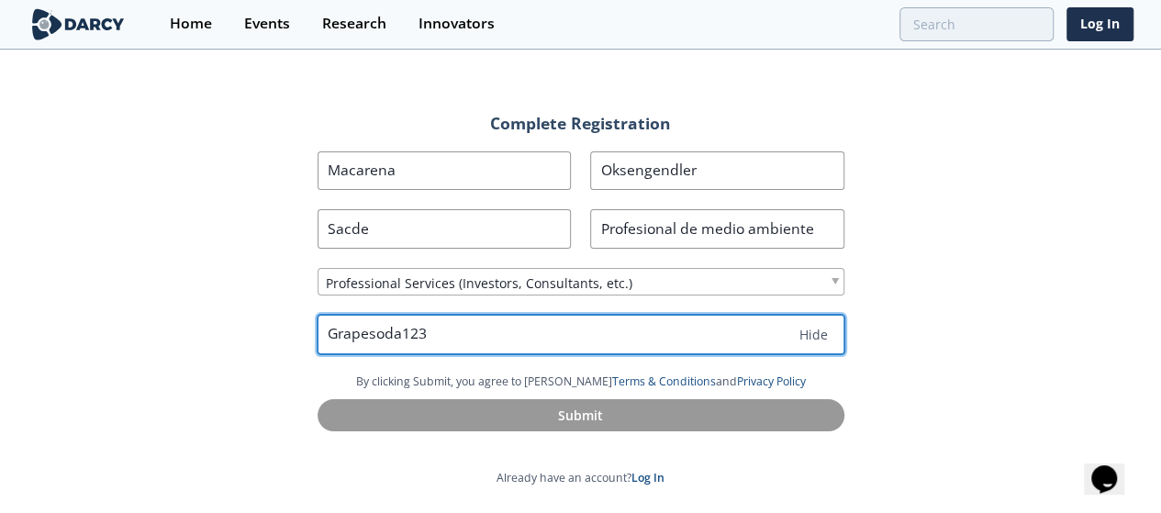
type input "Grapesoda123"
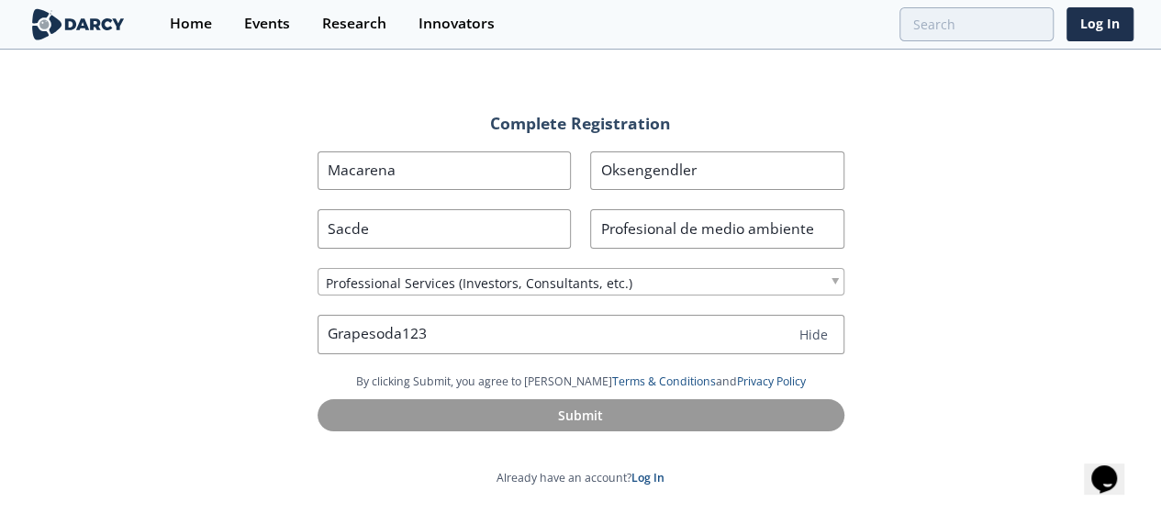
click at [970, 368] on div "Complete Registration First Name [GEOGRAPHIC_DATA] Last Name Oksengendler Compa…" at bounding box center [580, 282] width 1161 height 462
click at [547, 177] on input "Macarena" at bounding box center [445, 170] width 254 height 39
click at [701, 181] on input "Oksengendler" at bounding box center [717, 170] width 254 height 39
click at [915, 254] on div "Complete Registration First Name [GEOGRAPHIC_DATA] Last Name Oksengendler Compa…" at bounding box center [580, 282] width 1161 height 462
click at [646, 479] on link "Log In" at bounding box center [648, 478] width 33 height 16
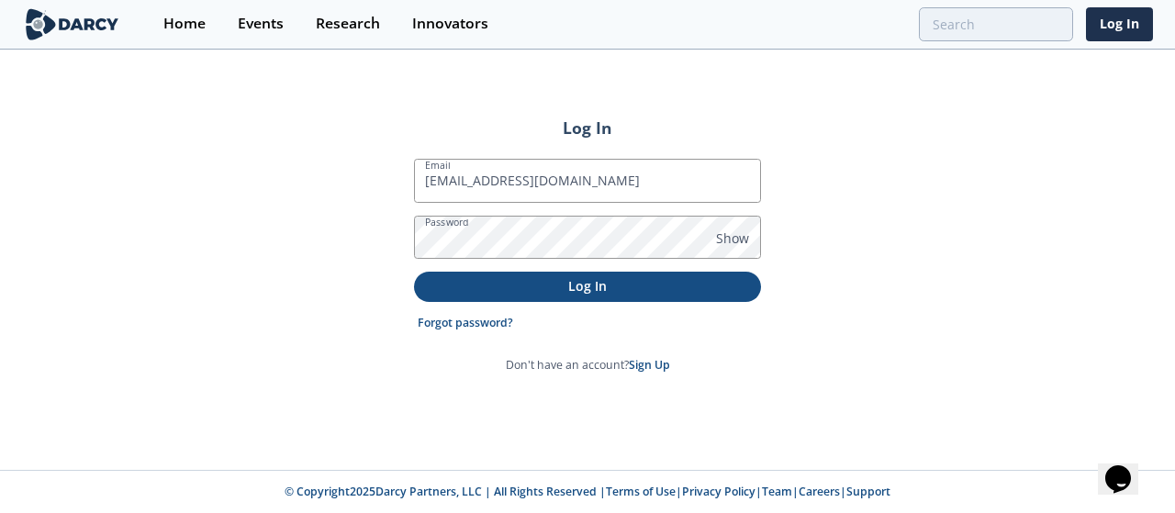
click at [616, 286] on p "Log In" at bounding box center [587, 285] width 321 height 19
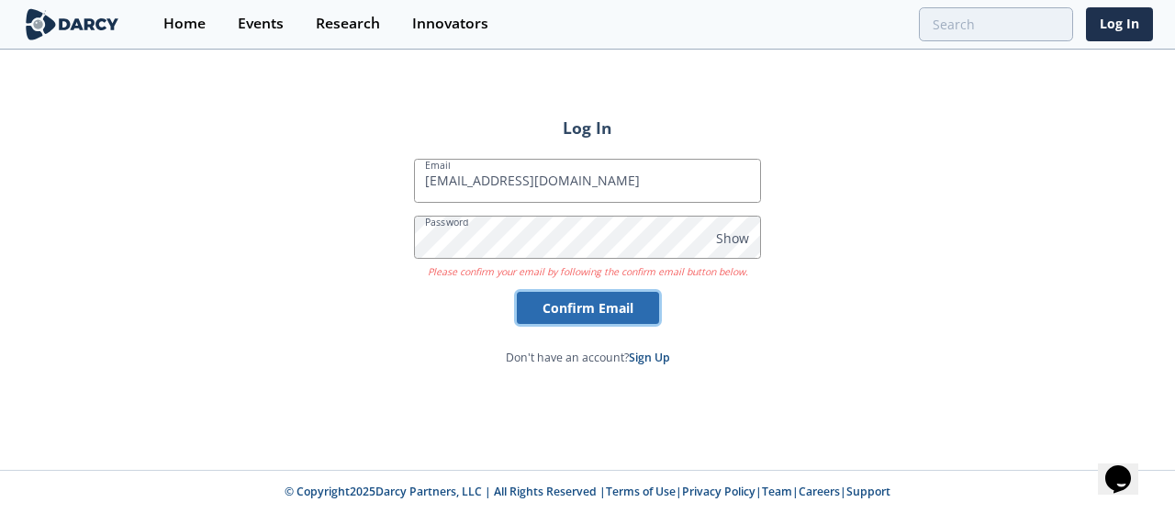
click at [607, 316] on button "Confirm Email" at bounding box center [588, 308] width 142 height 32
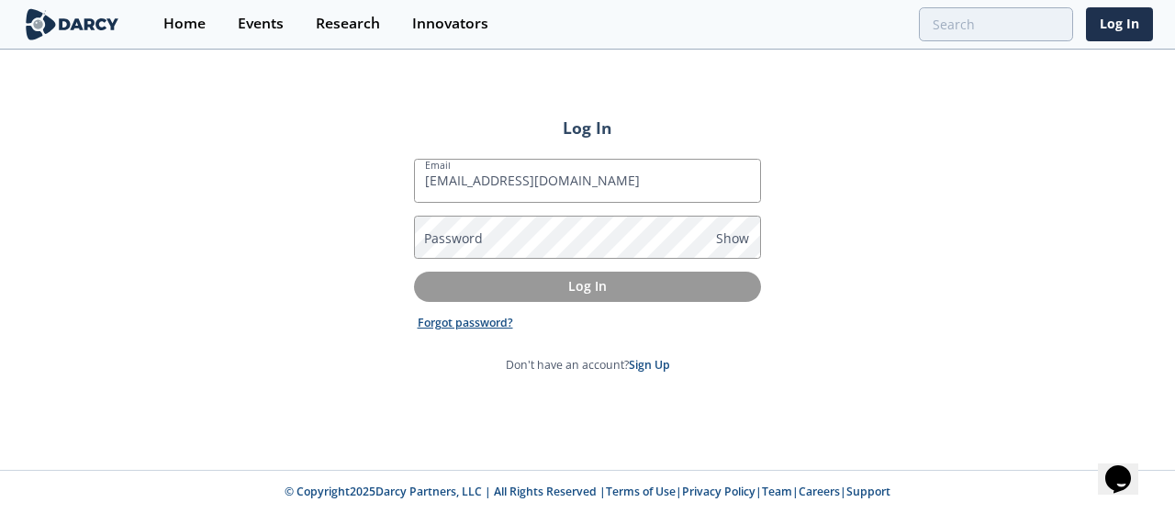
click at [486, 324] on link "Forgot password?" at bounding box center [465, 323] width 95 height 17
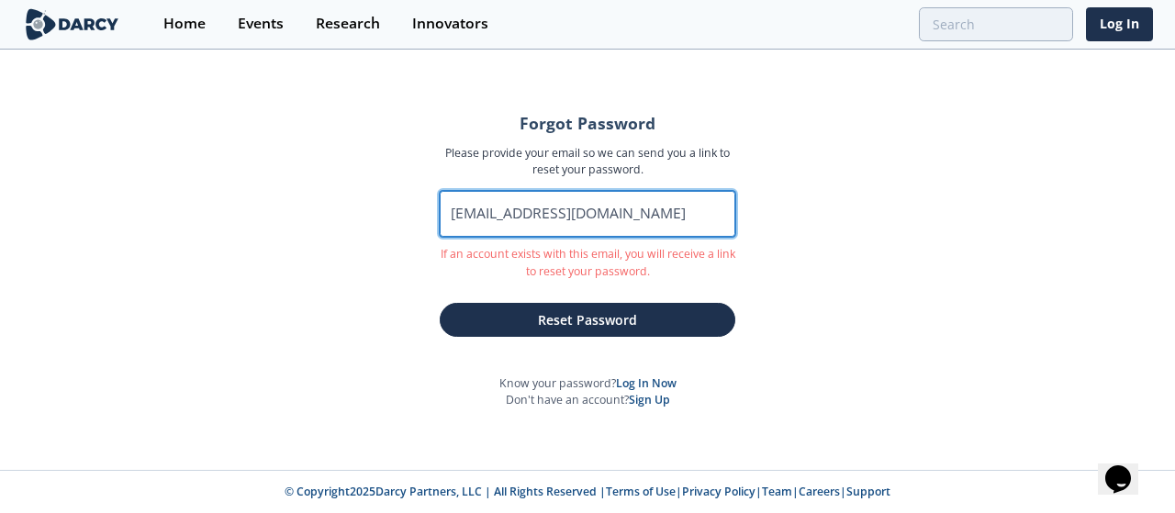
click at [654, 212] on input "[EMAIL_ADDRESS][DOMAIN_NAME]" at bounding box center [588, 214] width 296 height 46
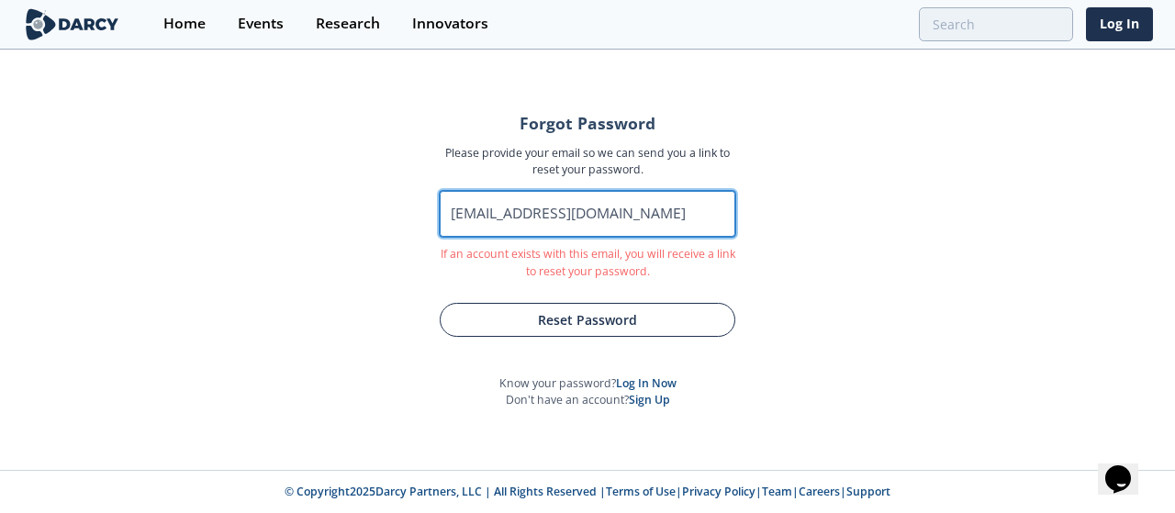
type input "[EMAIL_ADDRESS][DOMAIN_NAME]"
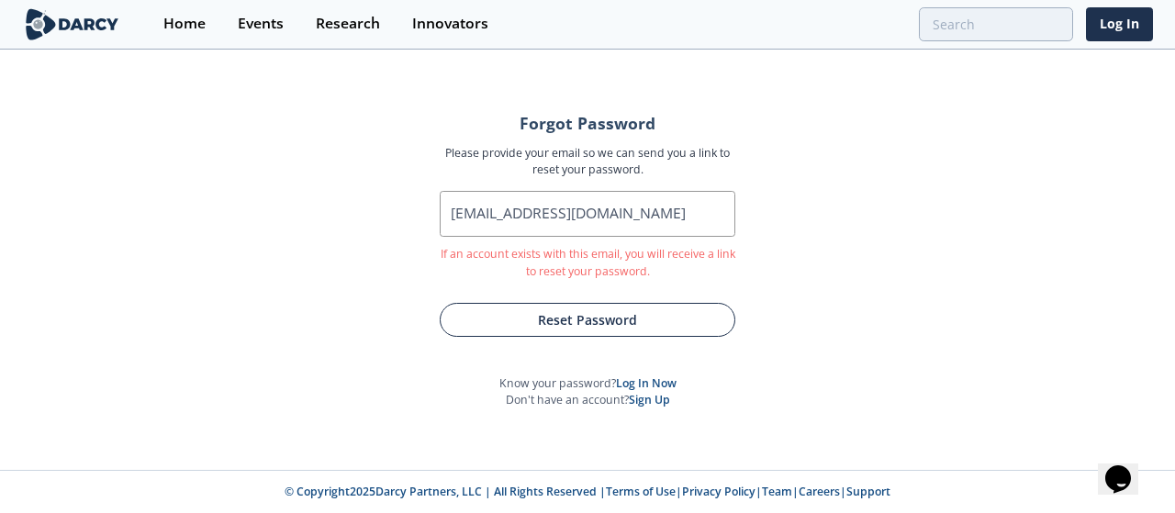
click at [629, 321] on button "Reset Password" at bounding box center [588, 320] width 296 height 34
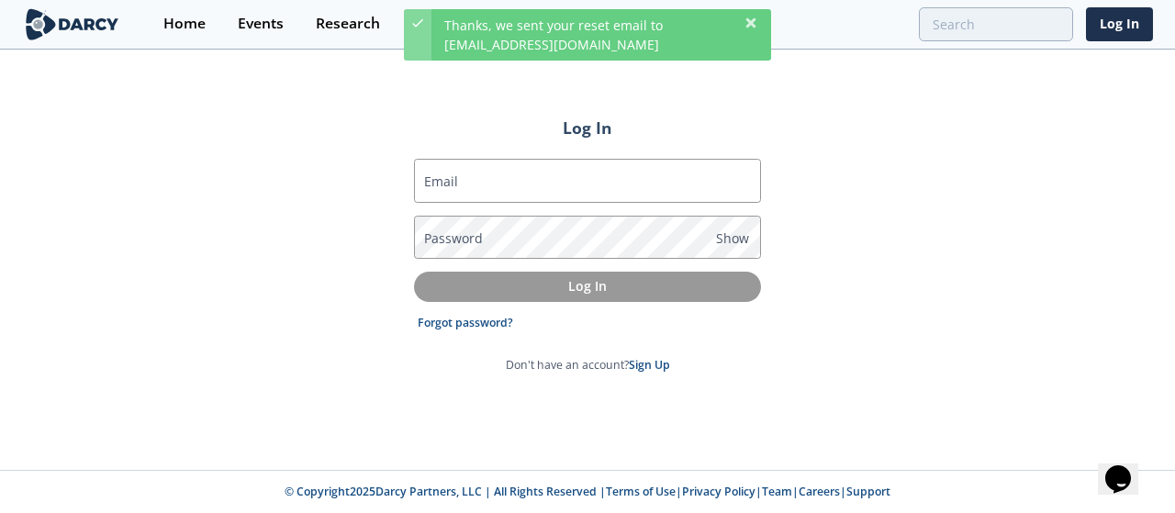
type input "[EMAIL_ADDRESS][DOMAIN_NAME]"
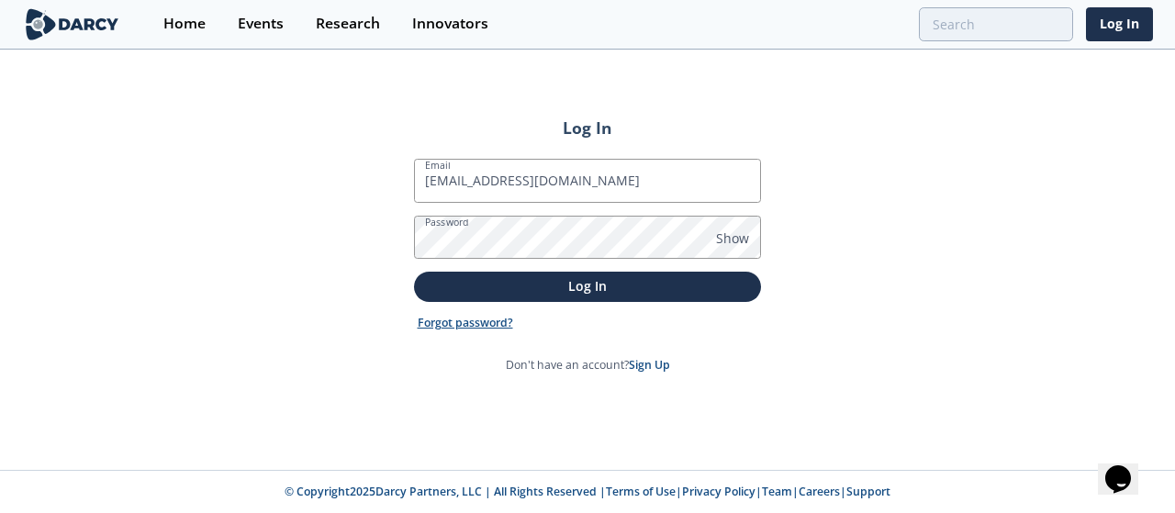
click at [488, 326] on link "Forgot password?" at bounding box center [465, 323] width 95 height 17
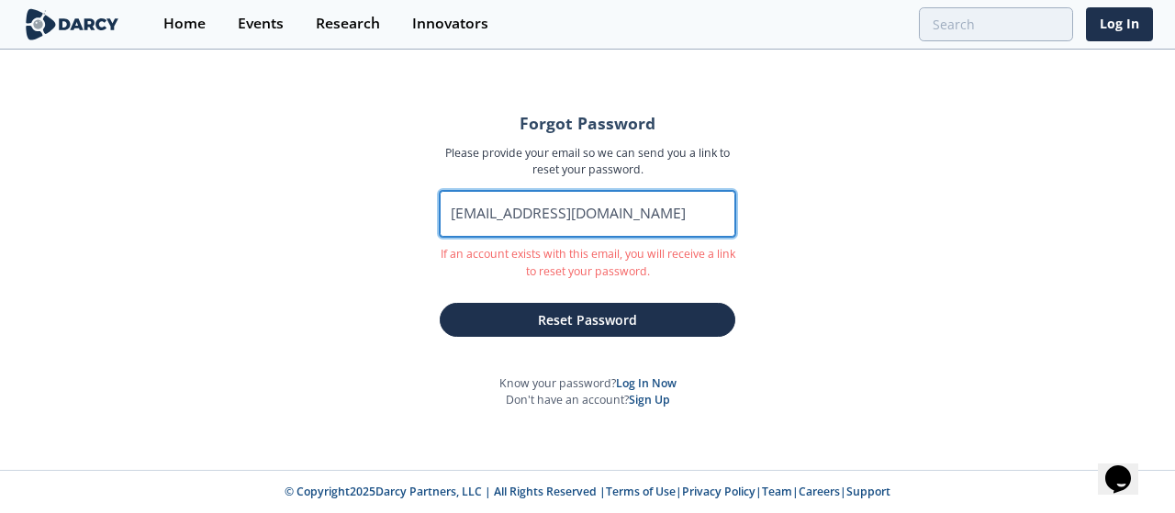
click at [652, 216] on input "[EMAIL_ADDRESS][DOMAIN_NAME]" at bounding box center [588, 214] width 296 height 46
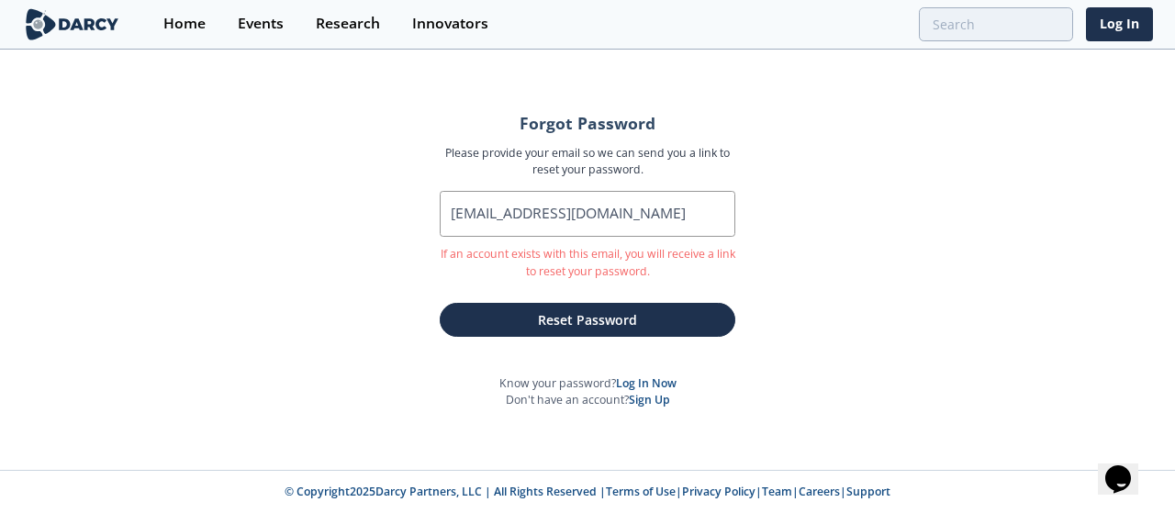
click at [833, 293] on div "Forgot Password Please provide your email so we can send you a link to reset yo…" at bounding box center [587, 260] width 1175 height 419
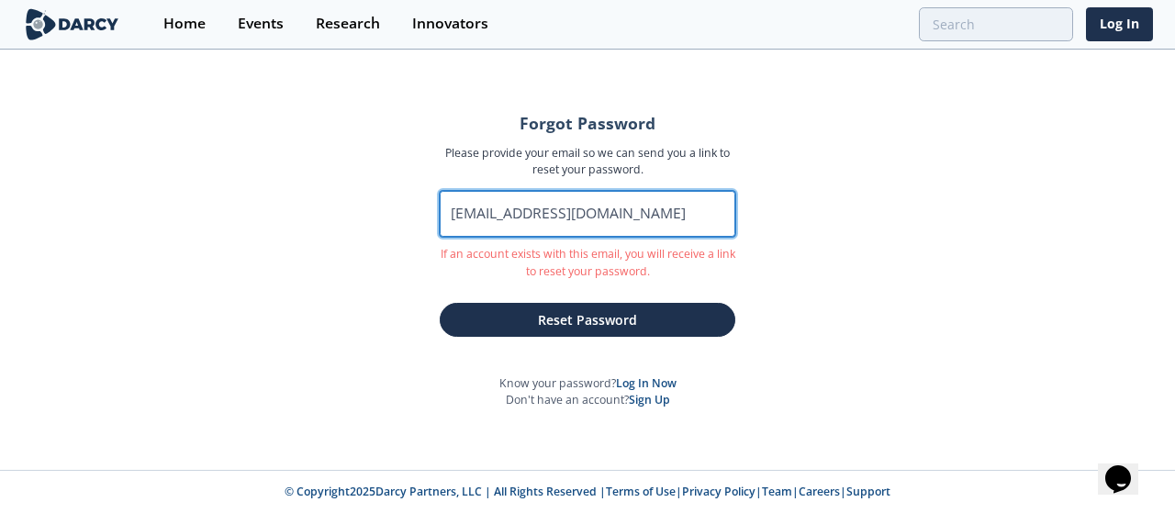
click at [698, 222] on input "[EMAIL_ADDRESS][DOMAIN_NAME]" at bounding box center [588, 214] width 296 height 46
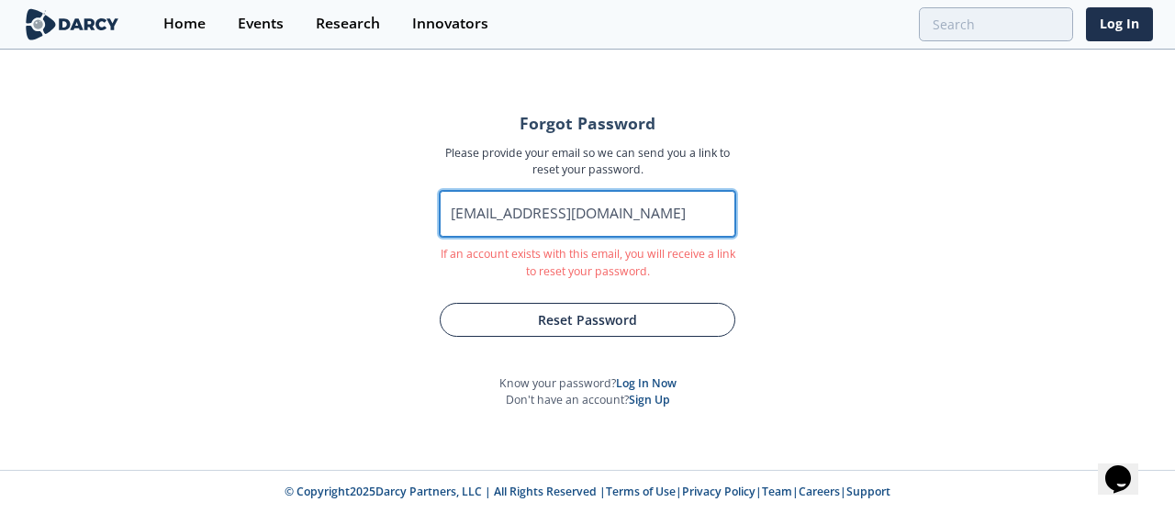
type input "[EMAIL_ADDRESS][DOMAIN_NAME]"
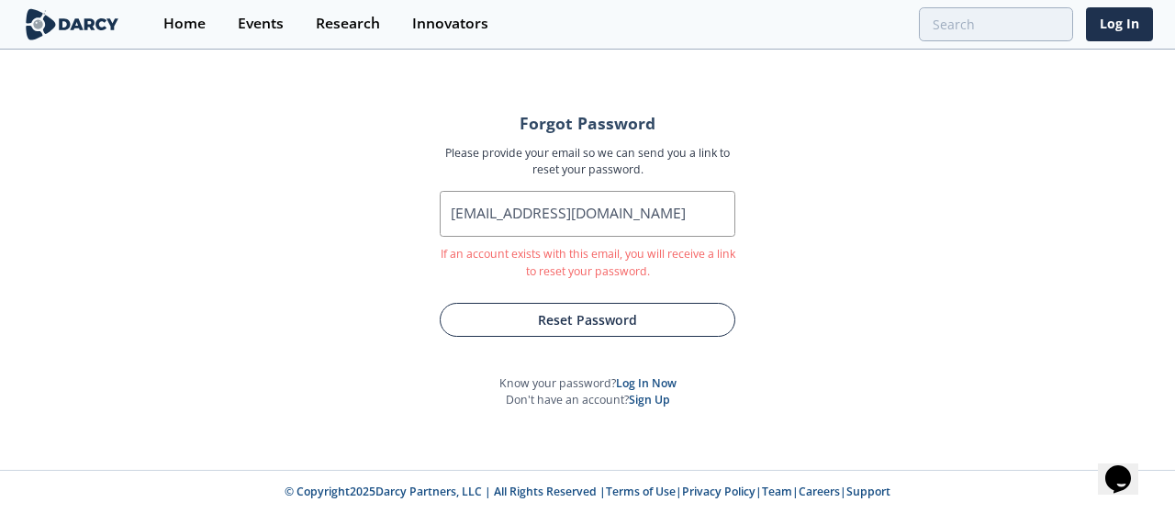
click at [679, 308] on button "Reset Password" at bounding box center [588, 320] width 296 height 34
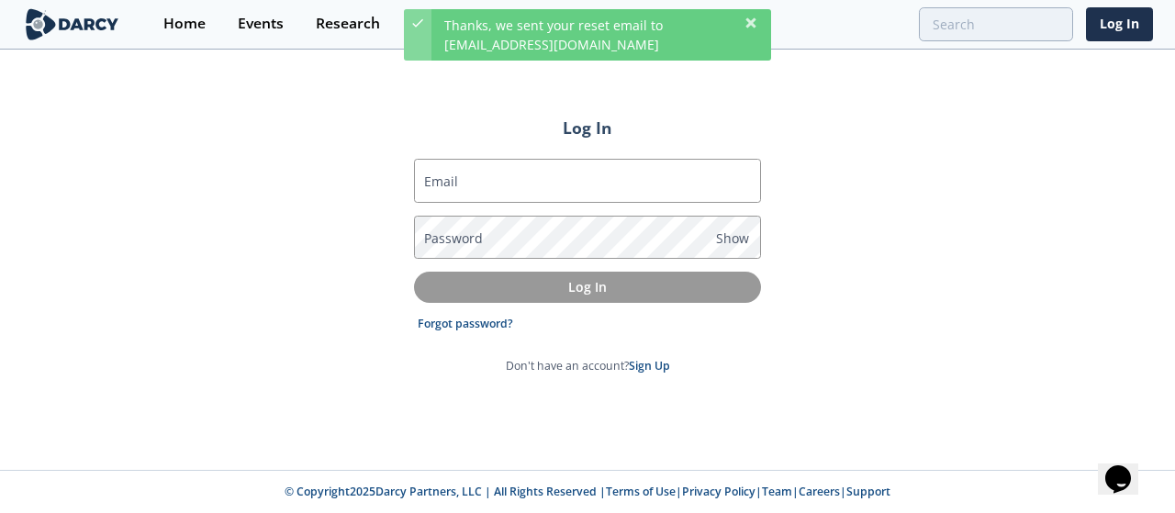
type input "[EMAIL_ADDRESS][DOMAIN_NAME]"
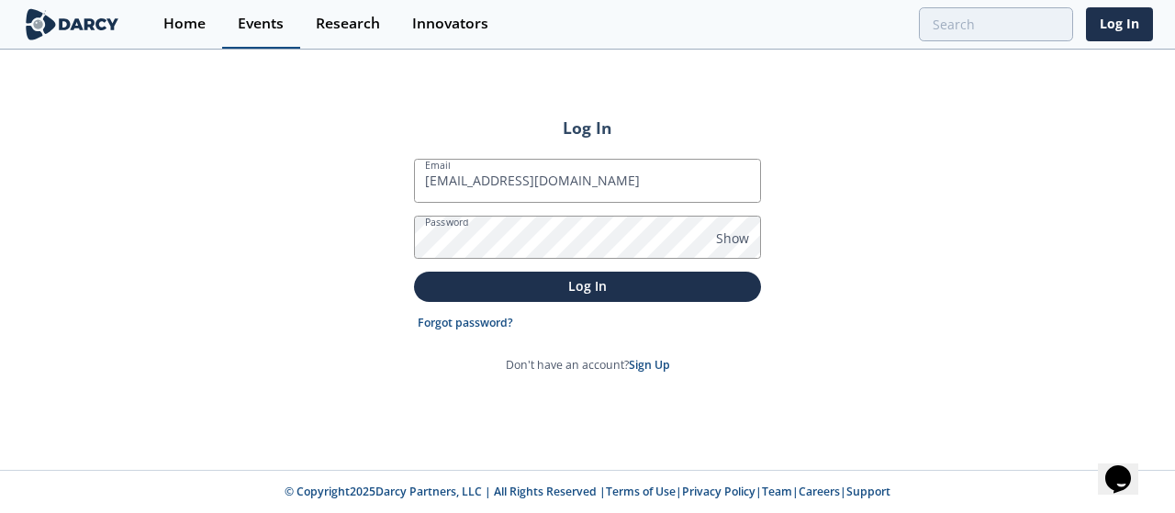
click at [266, 28] on div "Events" at bounding box center [261, 24] width 46 height 15
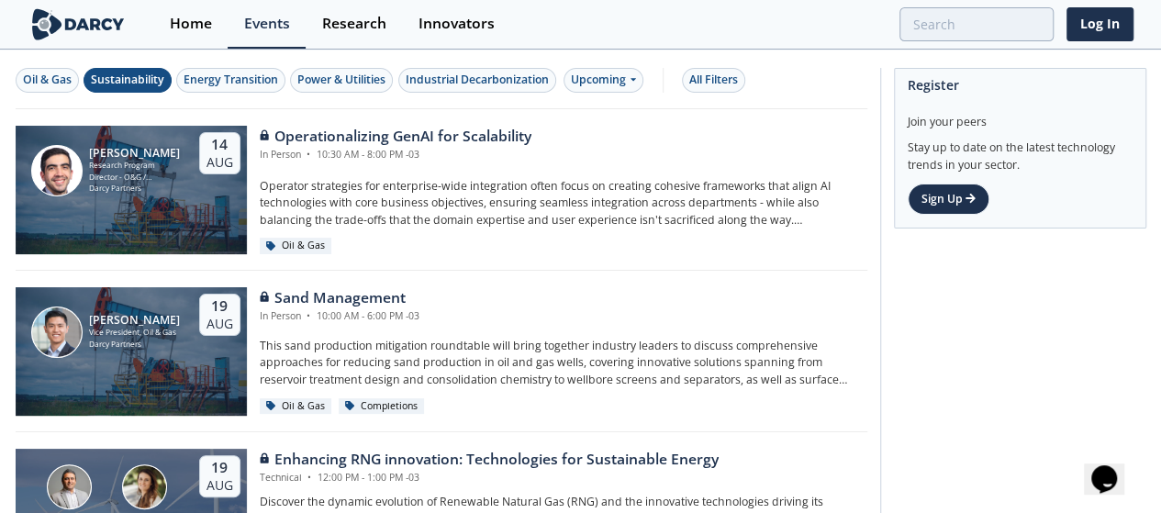
click at [118, 75] on div "Sustainability" at bounding box center [127, 80] width 73 height 17
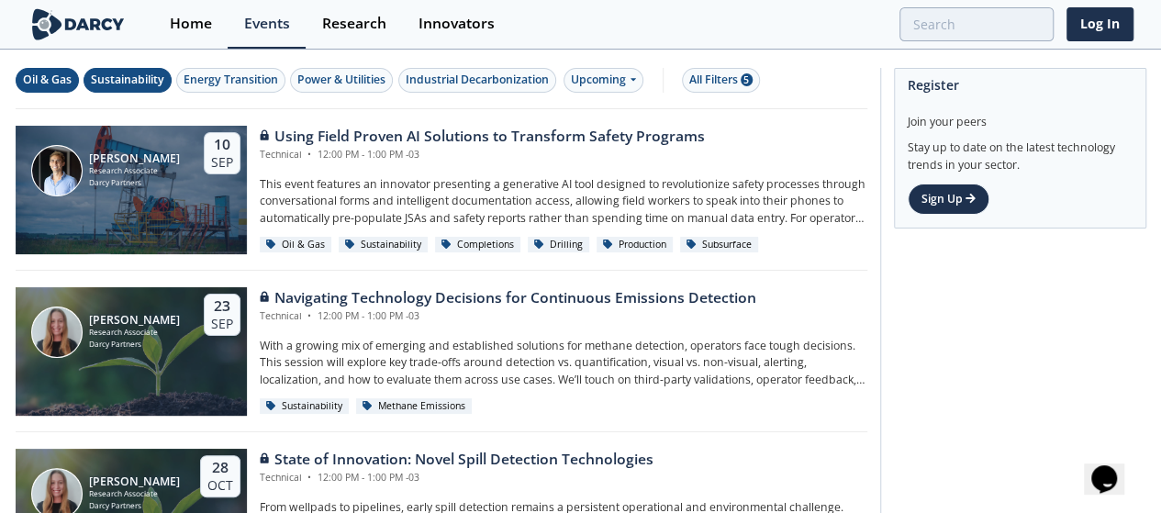
click at [53, 83] on div "Oil & Gas" at bounding box center [47, 80] width 49 height 17
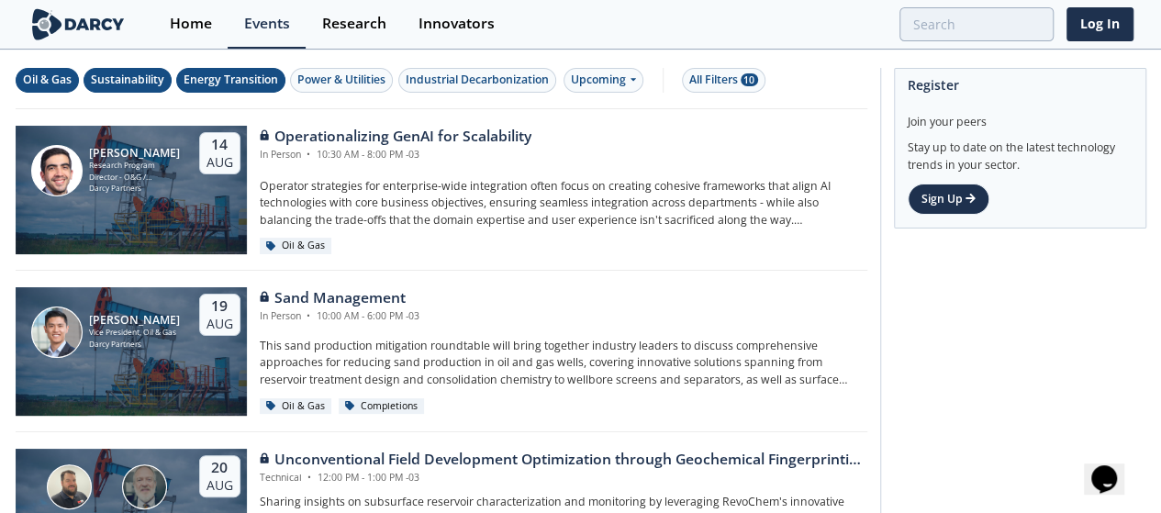
click at [208, 74] on div "Energy Transition" at bounding box center [231, 80] width 95 height 17
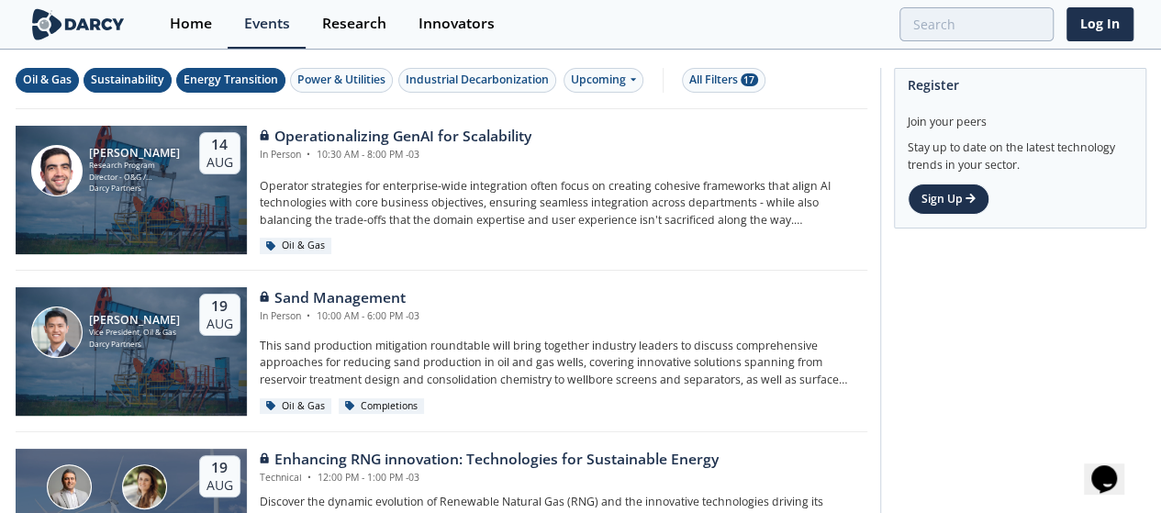
click at [122, 72] on div "Sustainability" at bounding box center [127, 80] width 73 height 17
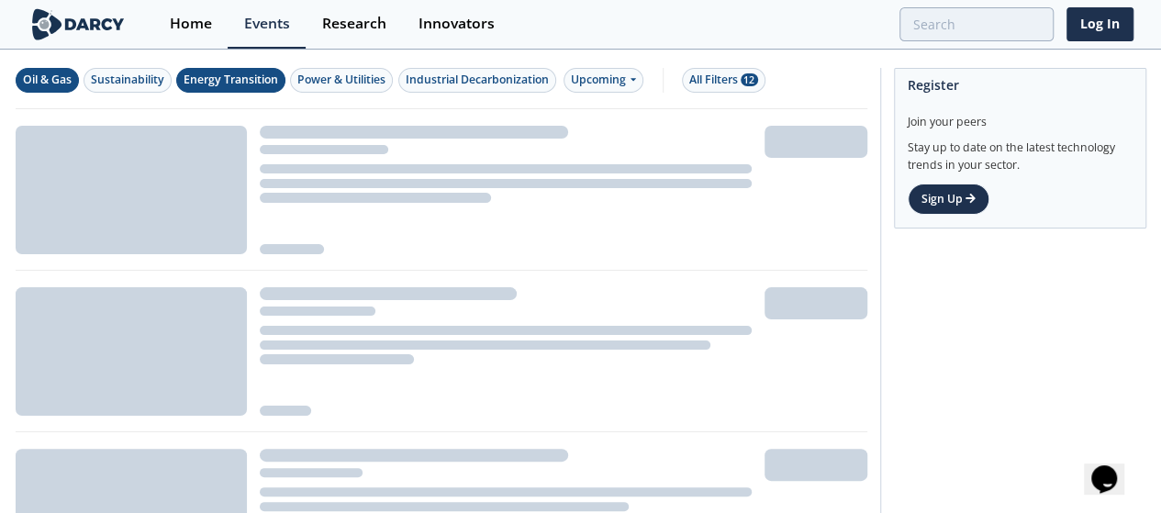
click at [57, 73] on div "Oil & Gas" at bounding box center [47, 80] width 49 height 17
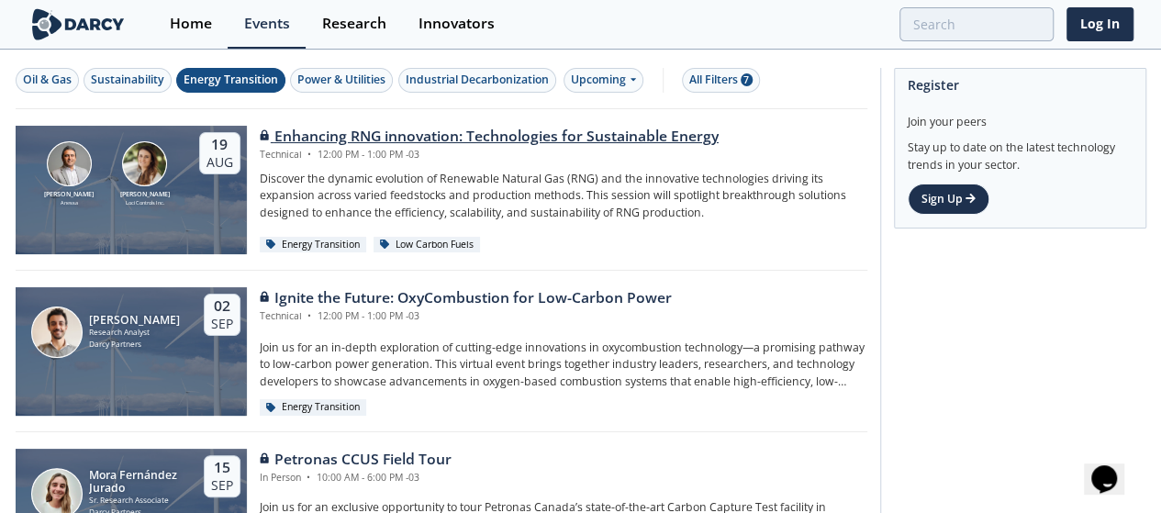
click at [537, 137] on div "Enhancing RNG innovation: Technologies for Sustainable Energy" at bounding box center [489, 137] width 459 height 22
